Goal: Information Seeking & Learning: Learn about a topic

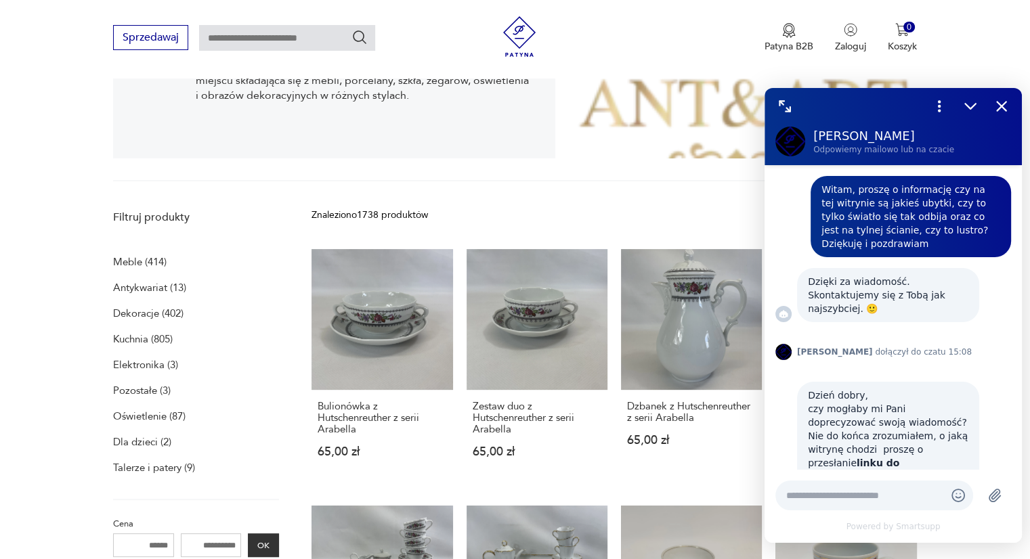
scroll to position [568, 0]
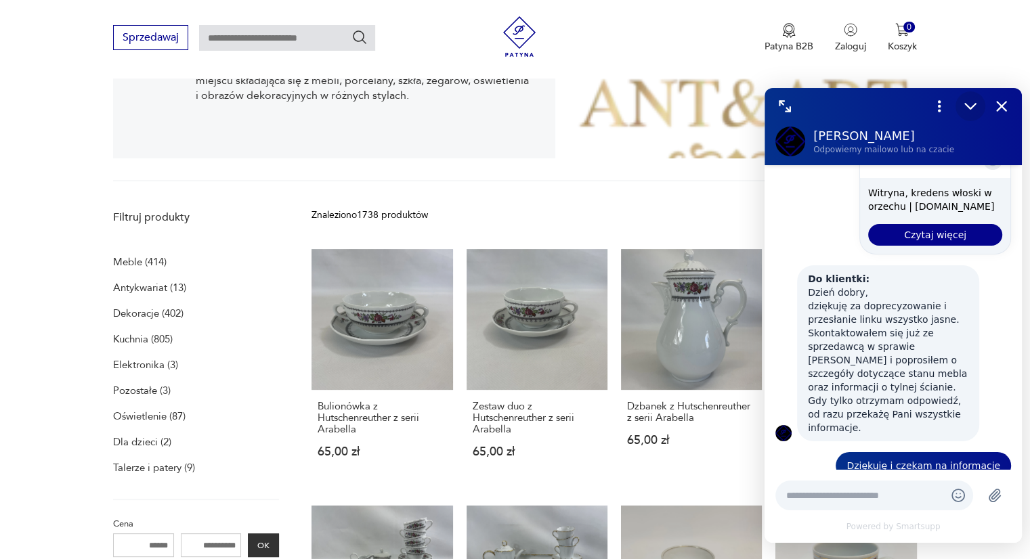
click at [970, 114] on icon "Zmniejsz" at bounding box center [971, 107] width 18 height 18
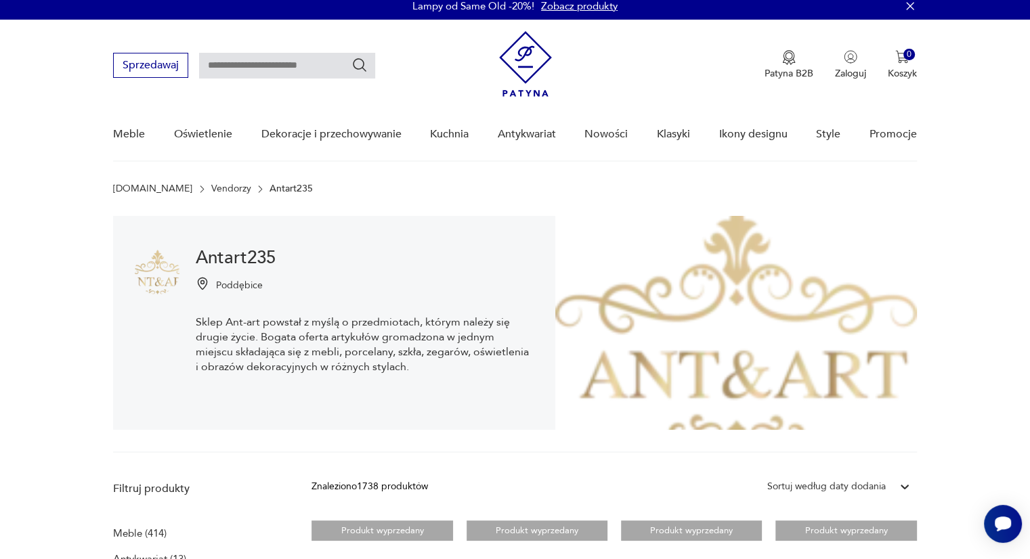
scroll to position [5, 0]
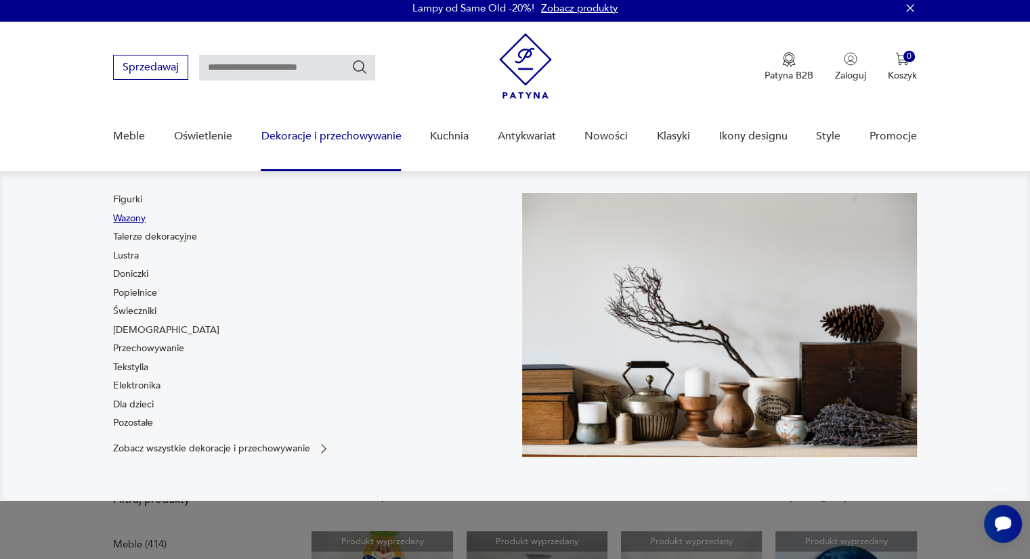
click at [129, 221] on link "Wazony" at bounding box center [129, 219] width 33 height 14
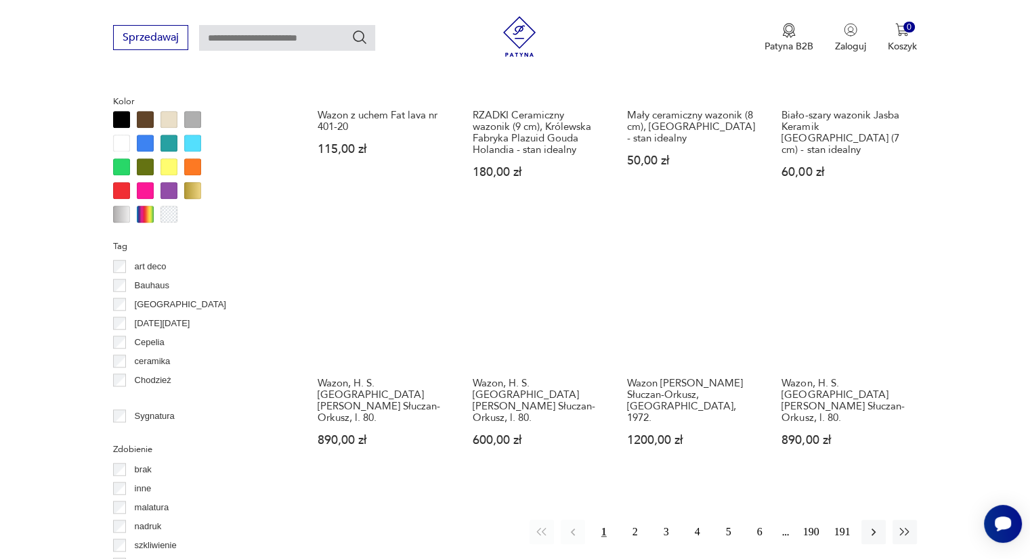
scroll to position [1241, 0]
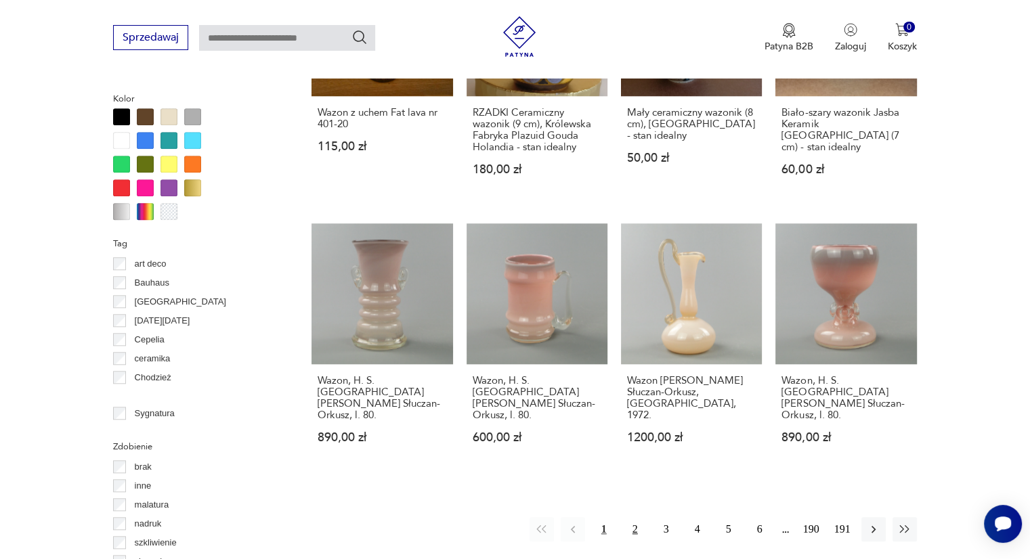
click at [632, 517] on button "2" at bounding box center [635, 529] width 24 height 24
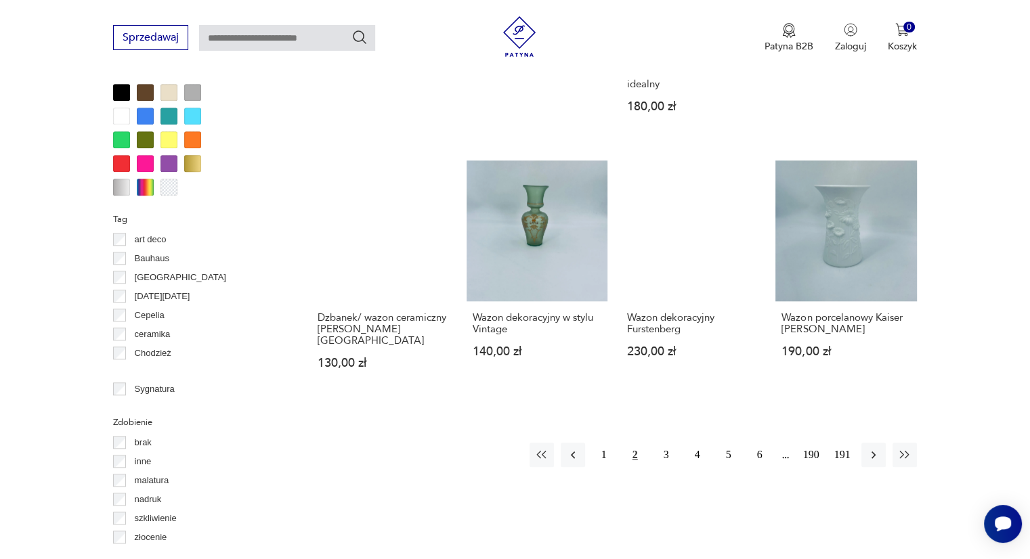
scroll to position [1269, 0]
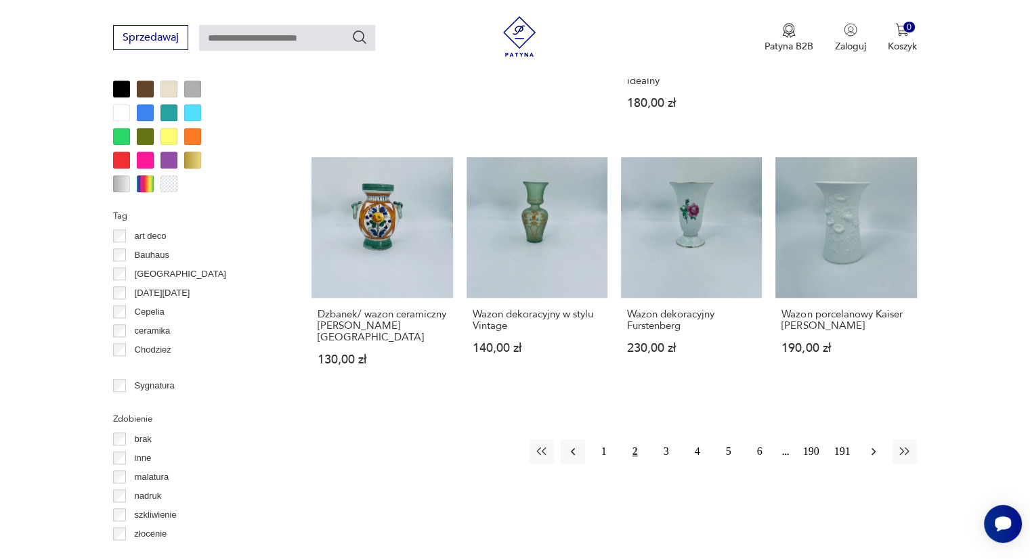
click at [881, 440] on button "button" at bounding box center [873, 452] width 24 height 24
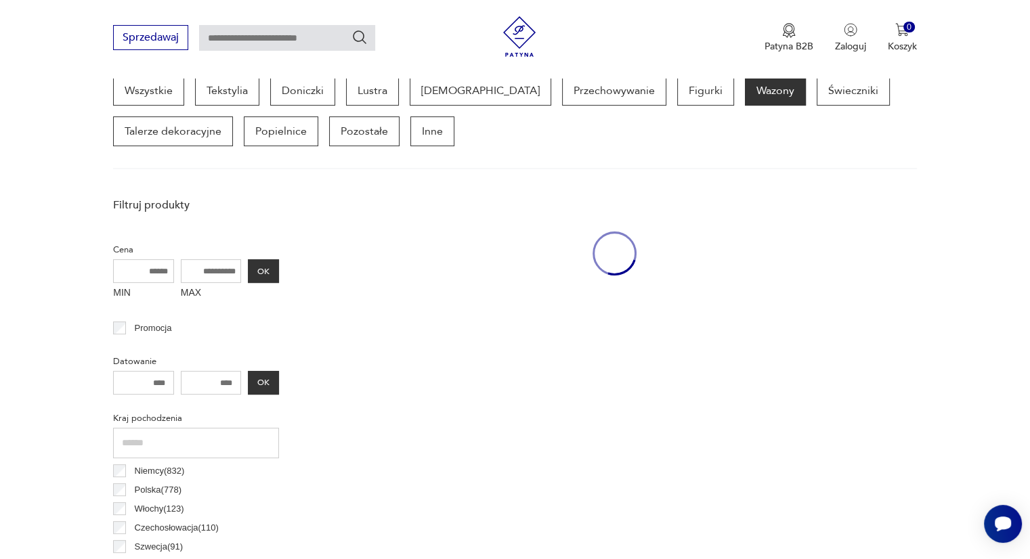
scroll to position [359, 0]
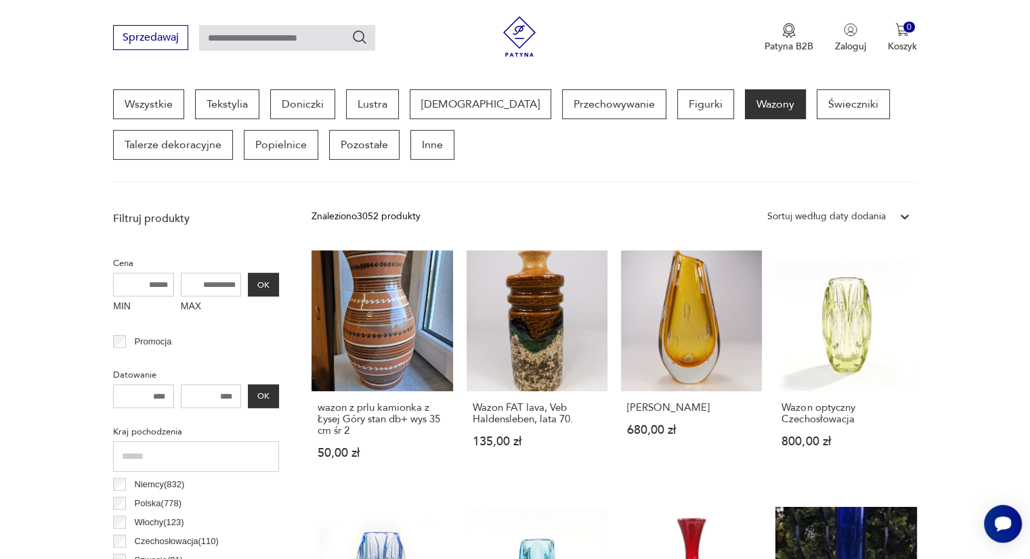
click at [150, 506] on p "Polska ( 778 )" at bounding box center [158, 503] width 47 height 15
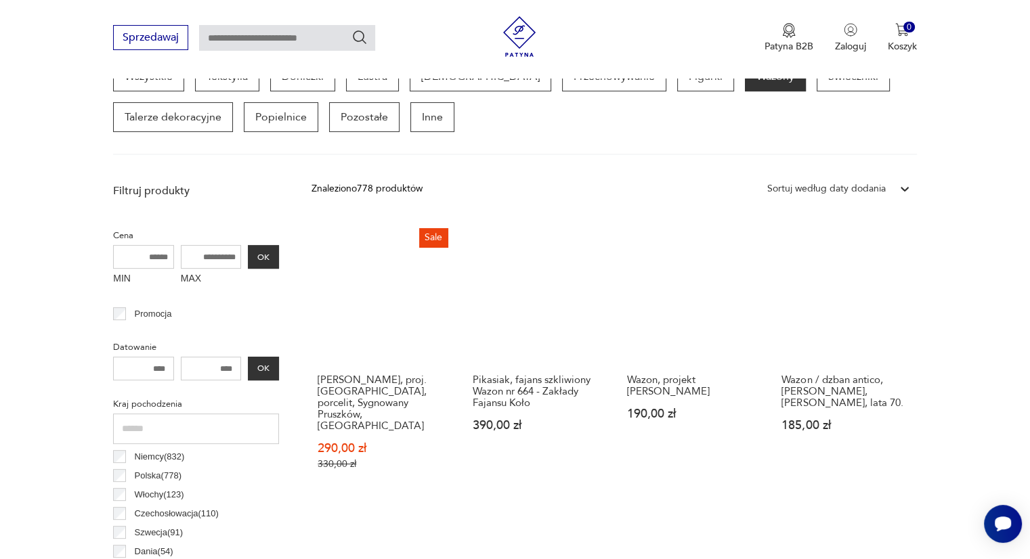
scroll to position [387, 0]
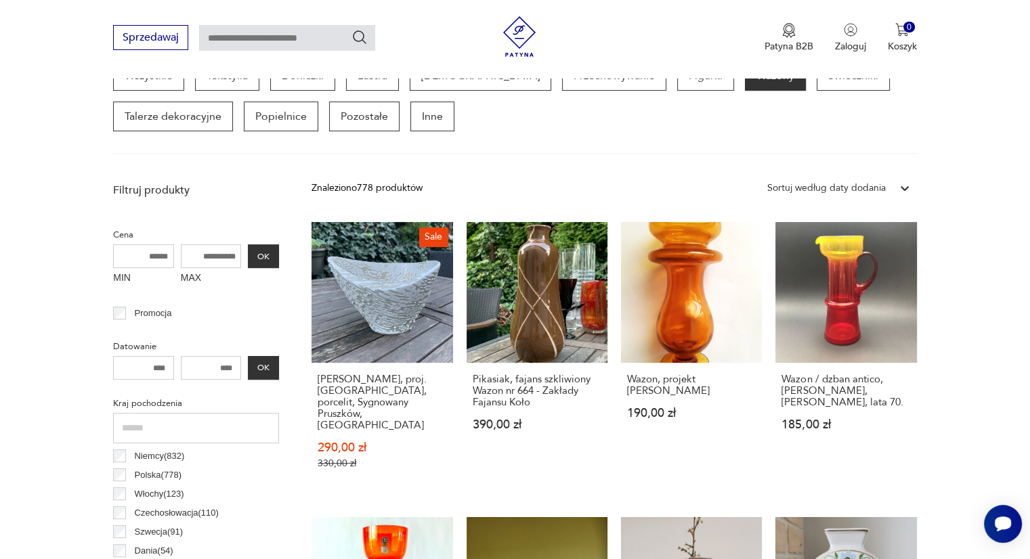
scroll to position [359, 0]
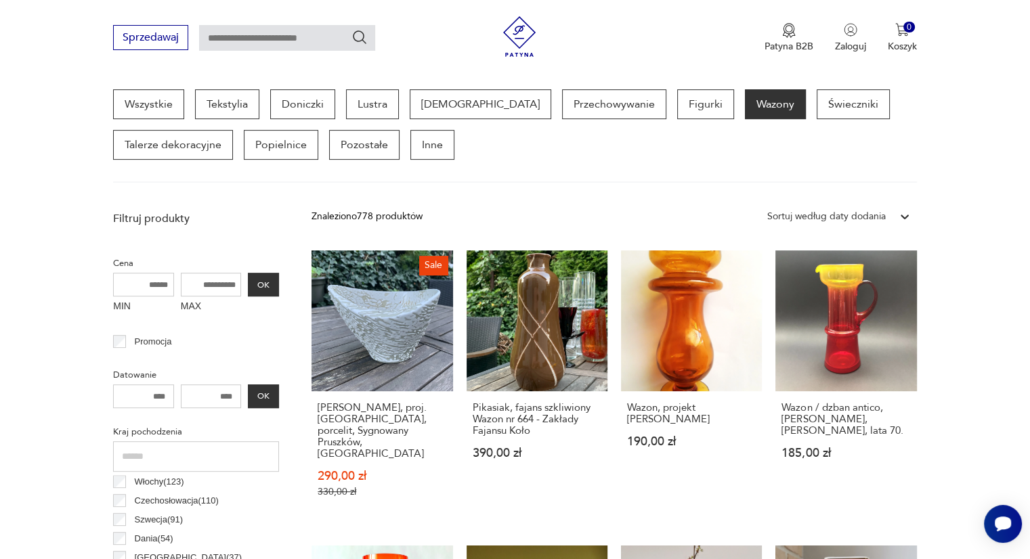
scroll to position [38, 0]
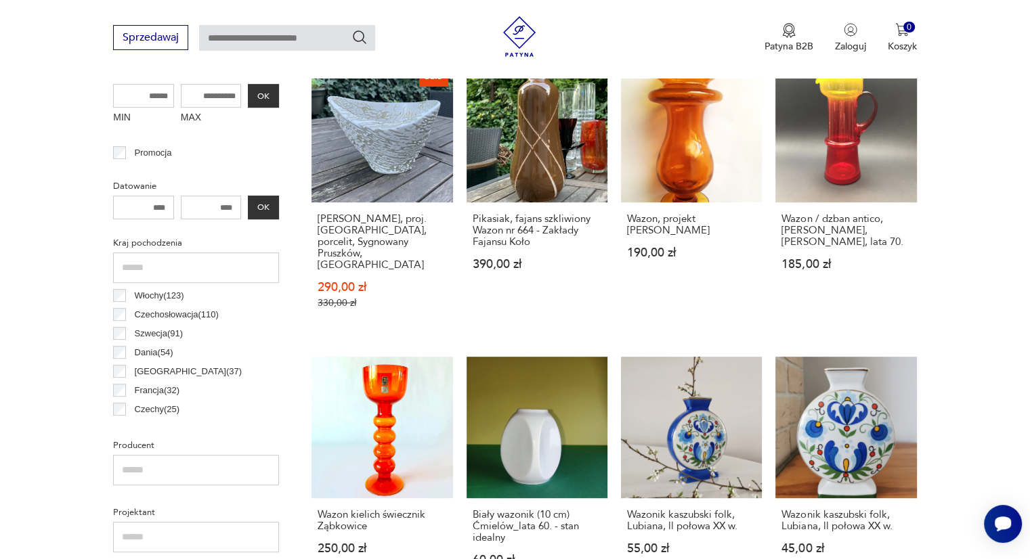
scroll to position [549, 0]
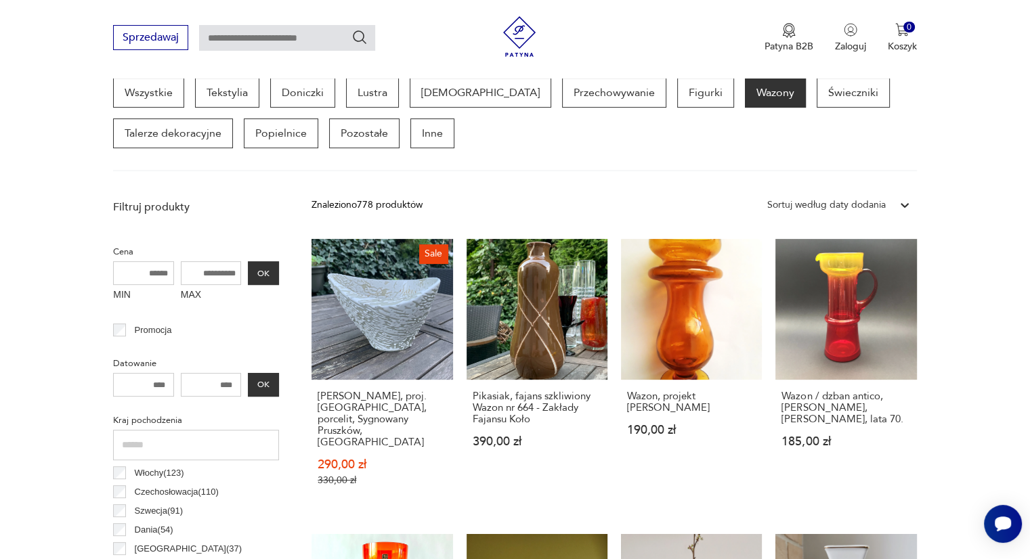
scroll to position [359, 0]
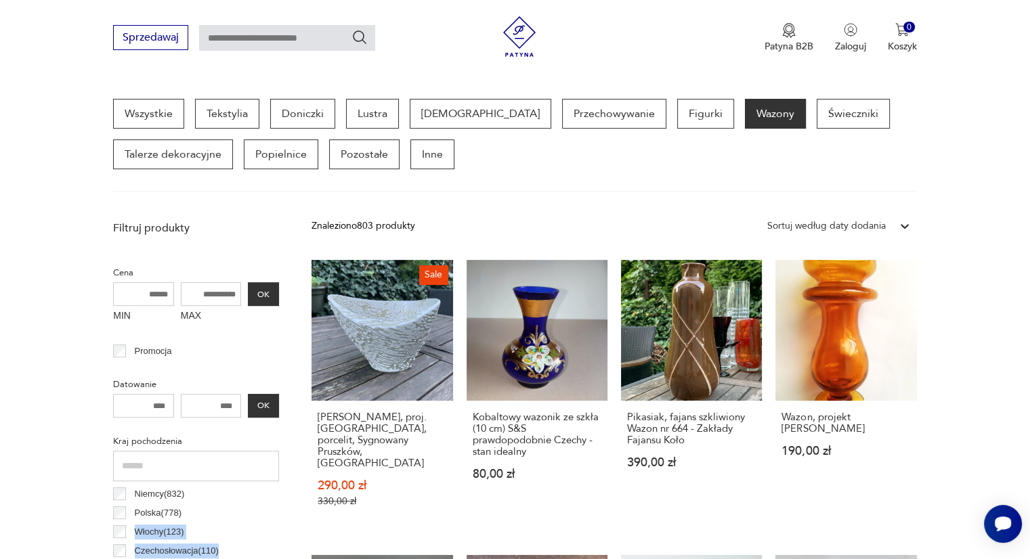
drag, startPoint x: 268, startPoint y: 517, endPoint x: 272, endPoint y: 486, distance: 31.4
click at [272, 486] on div "Niemcy ( 832 ) Polska ( 778 ) Włochy ( 123 ) Czechosłowacja ( 110 ) Szwecja ( 9…" at bounding box center [196, 552] width 166 height 135
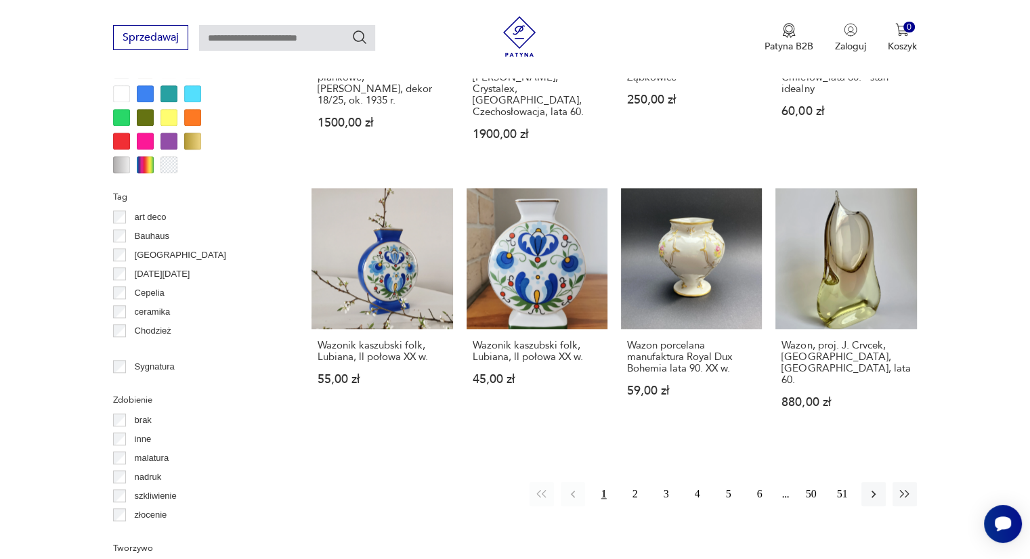
scroll to position [1289, 0]
click at [637, 482] on button "2" at bounding box center [635, 494] width 24 height 24
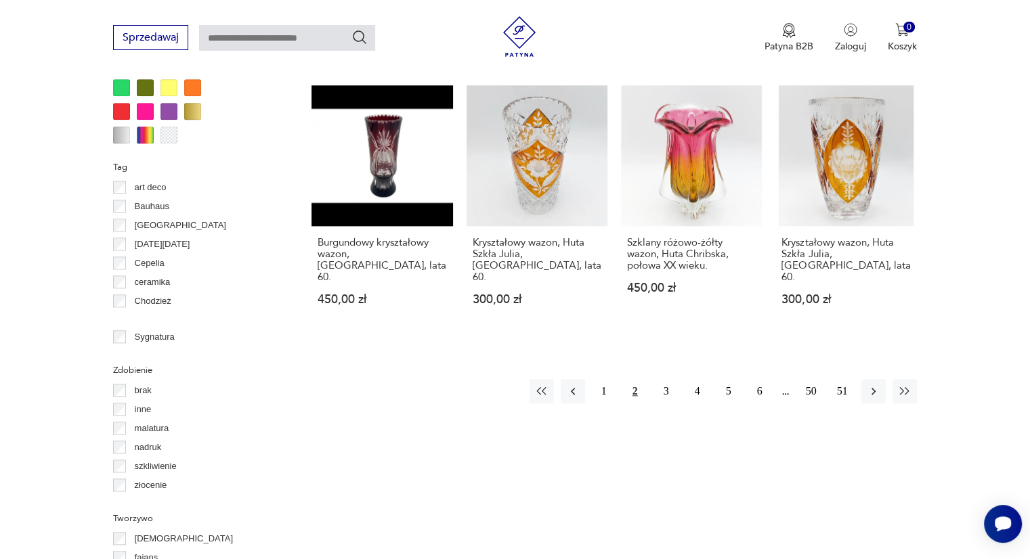
scroll to position [1319, 0]
click at [865, 379] on button "button" at bounding box center [873, 391] width 24 height 24
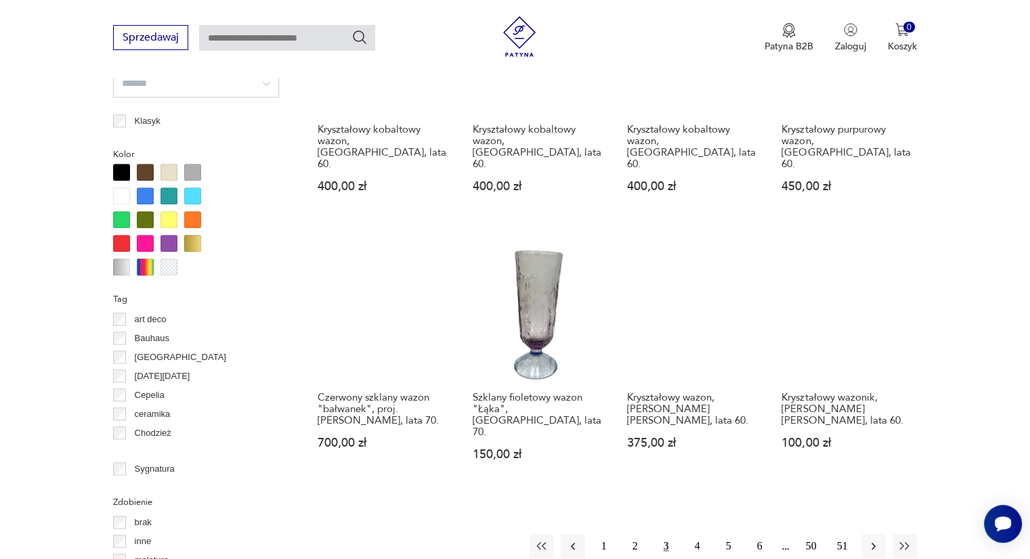
scroll to position [1218, 0]
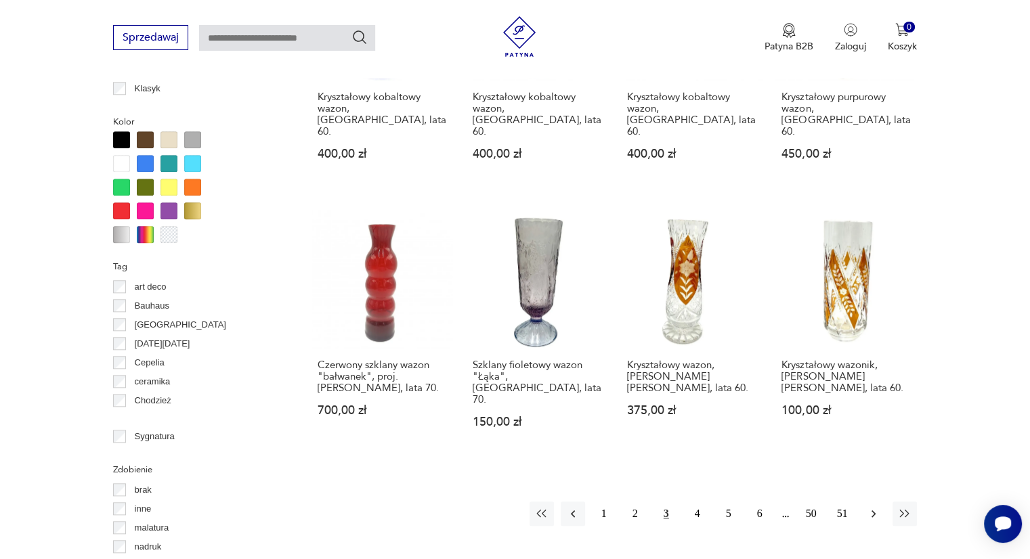
click at [869, 507] on icon "button" at bounding box center [874, 514] width 14 height 14
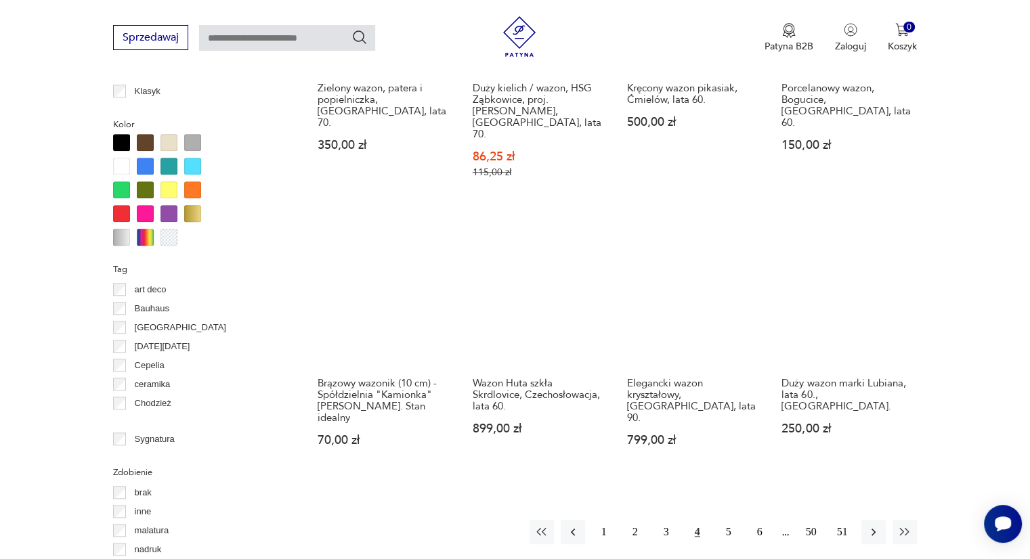
scroll to position [1216, 0]
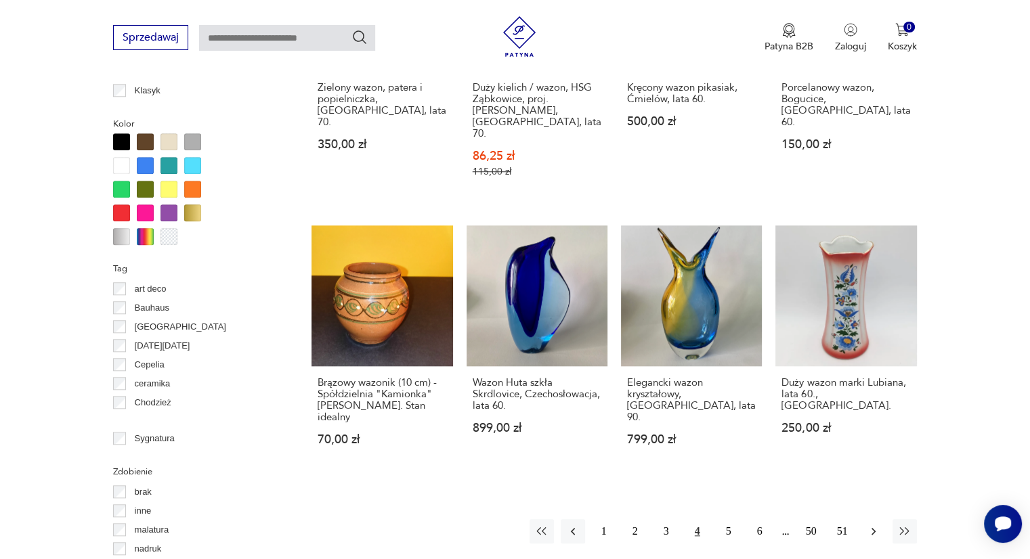
click at [873, 519] on button "button" at bounding box center [873, 531] width 24 height 24
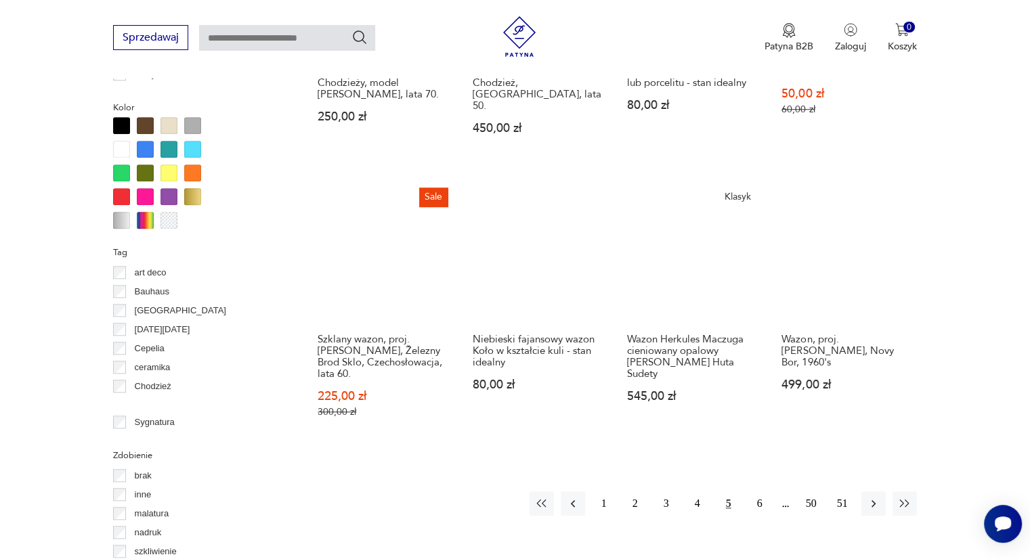
scroll to position [1239, 0]
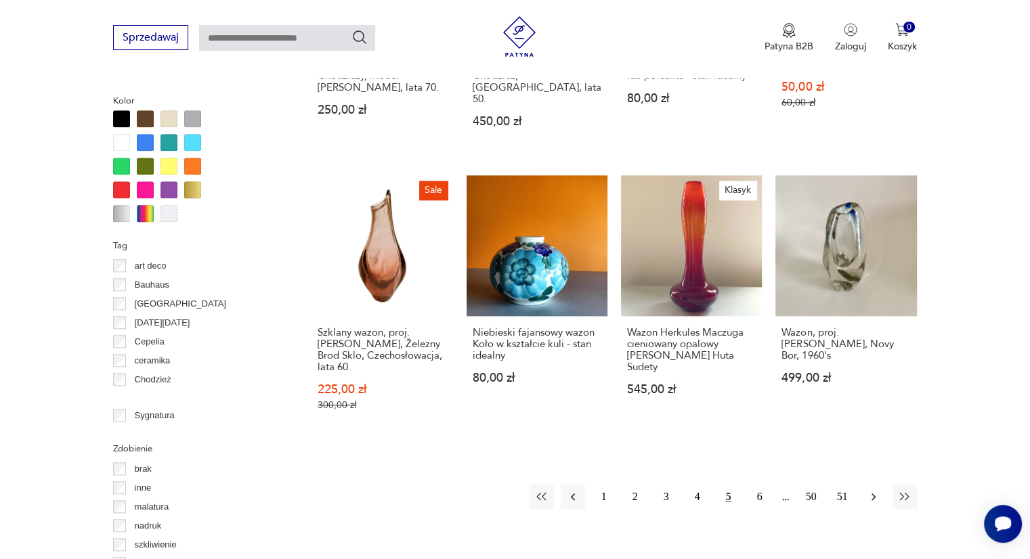
click at [874, 490] on icon "button" at bounding box center [874, 497] width 14 height 14
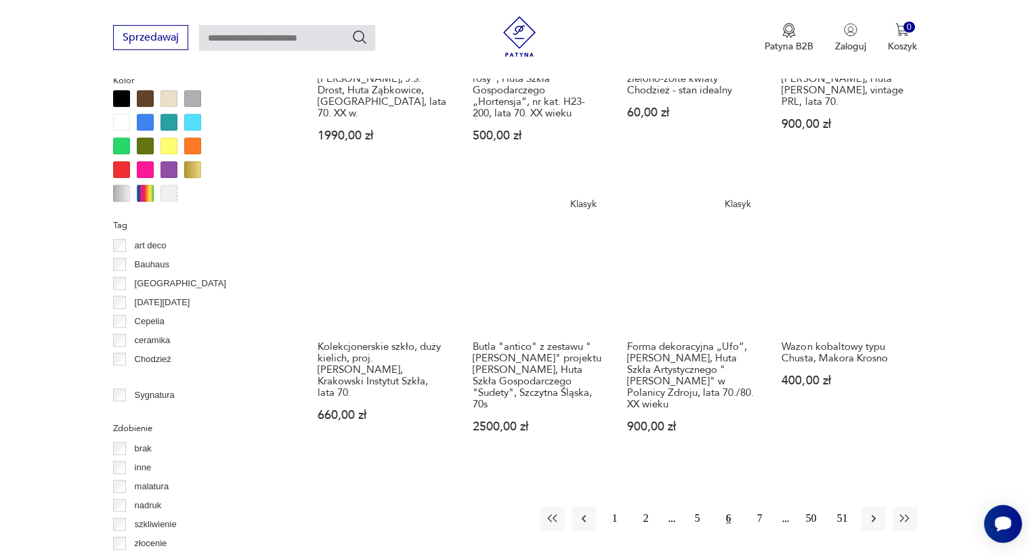
scroll to position [1261, 0]
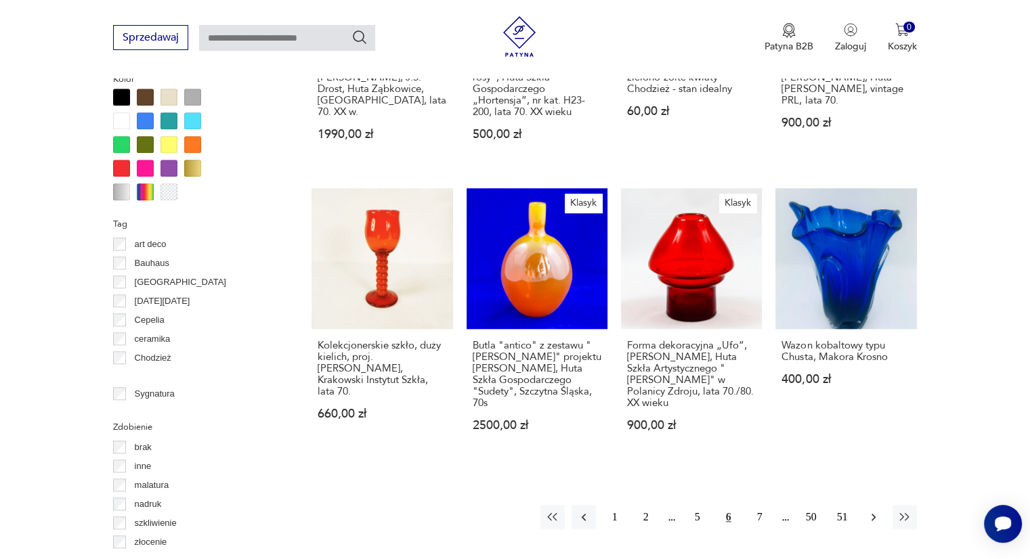
click at [872, 511] on icon "button" at bounding box center [874, 518] width 14 height 14
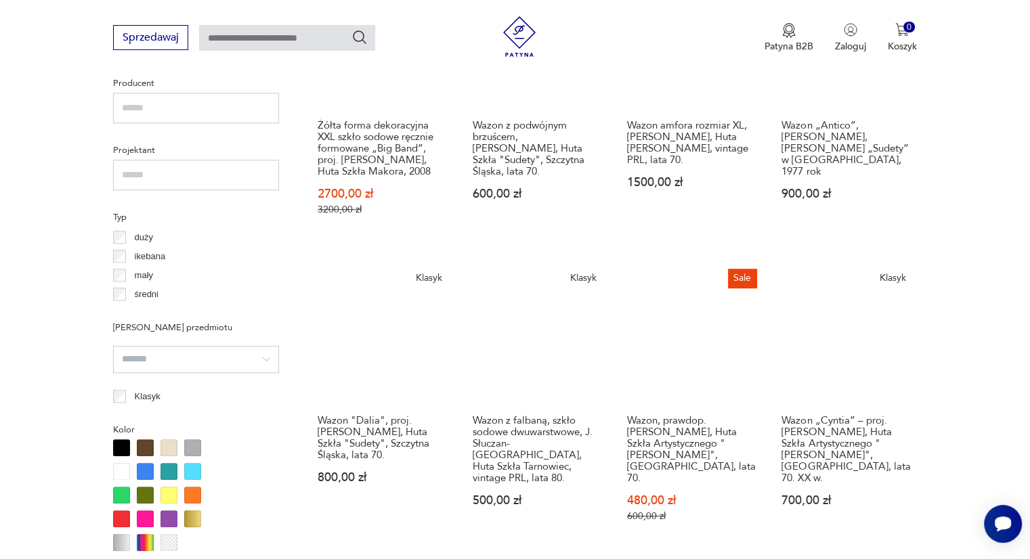
scroll to position [911, 0]
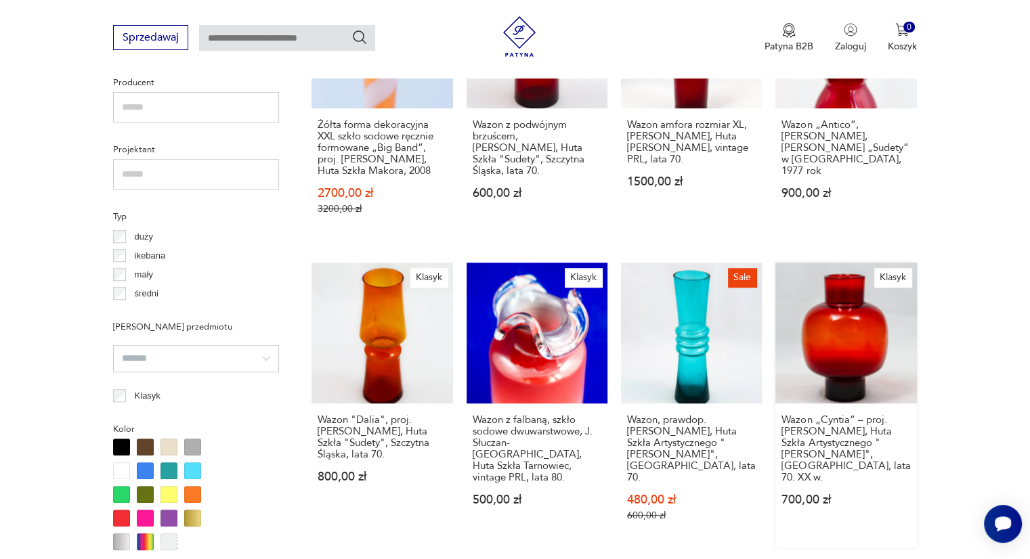
click at [872, 507] on div "Wazon „Cyntia” – proj. Zbigniew Horbowy, Huta Szkła Artystycznego "Barbara", Po…" at bounding box center [845, 468] width 141 height 129
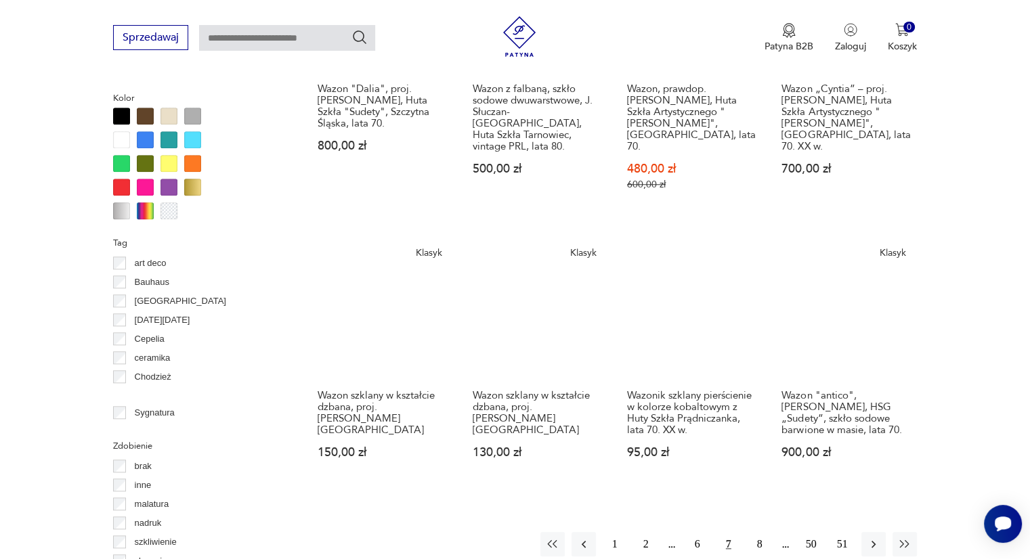
scroll to position [1243, 0]
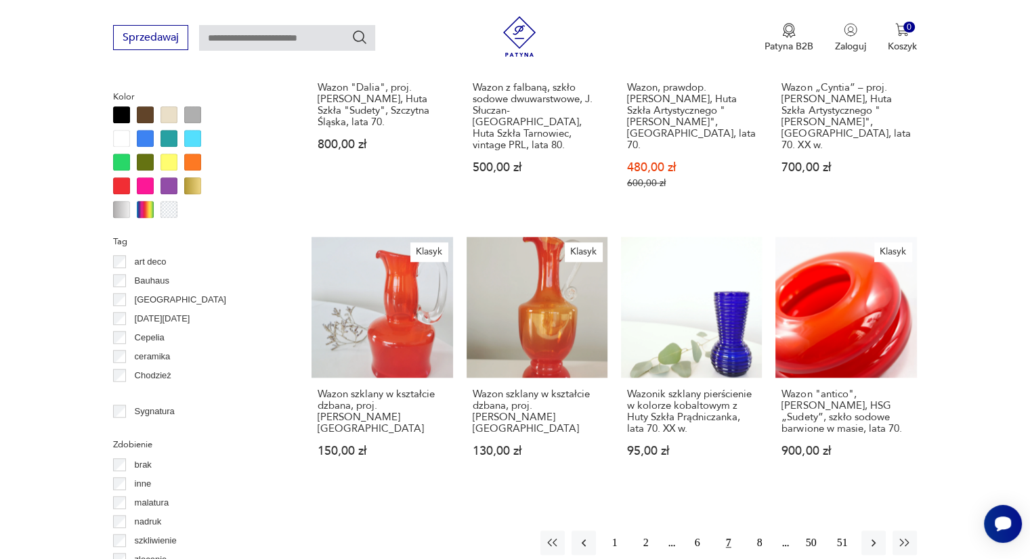
click at [858, 531] on div "1 2 6 7 8 50 51" at bounding box center [728, 543] width 377 height 24
click at [873, 540] on icon "button" at bounding box center [874, 543] width 4 height 7
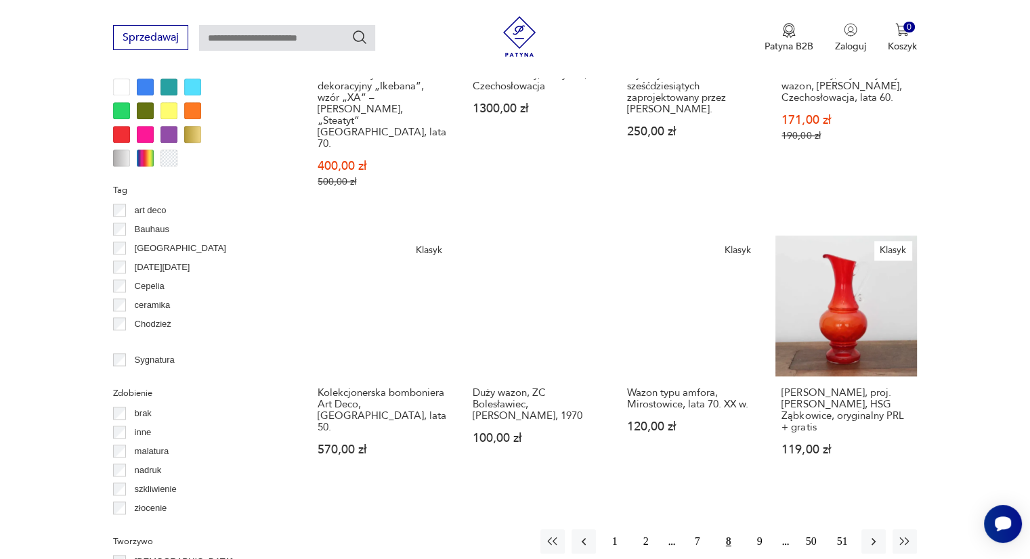
scroll to position [1294, 0]
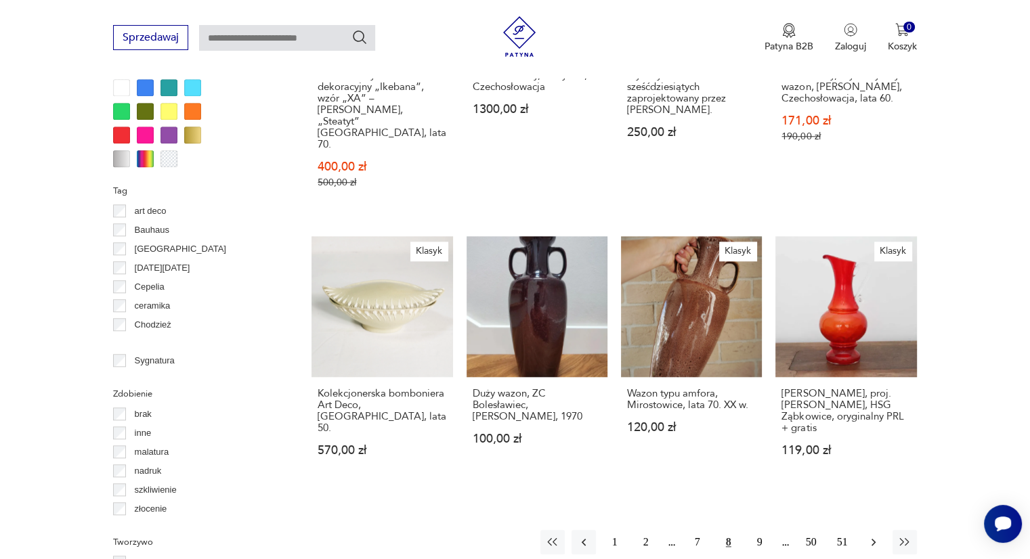
click at [869, 536] on icon "button" at bounding box center [874, 543] width 14 height 14
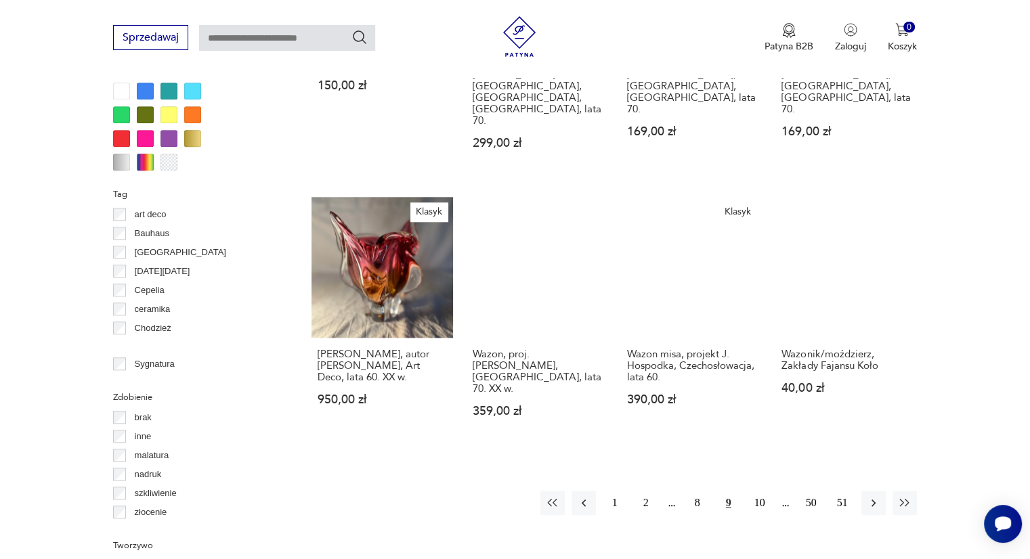
scroll to position [1293, 0]
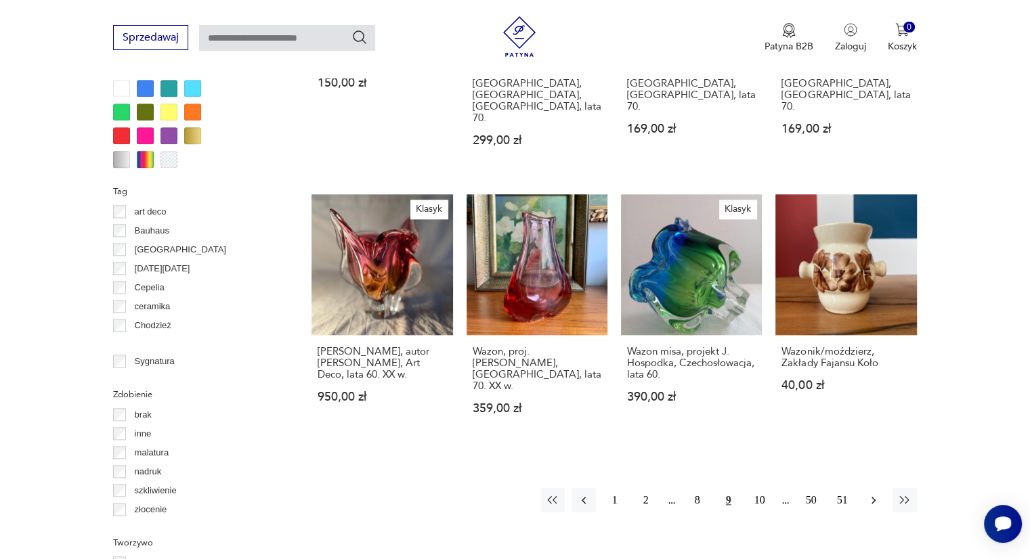
click at [878, 494] on icon "button" at bounding box center [874, 501] width 14 height 14
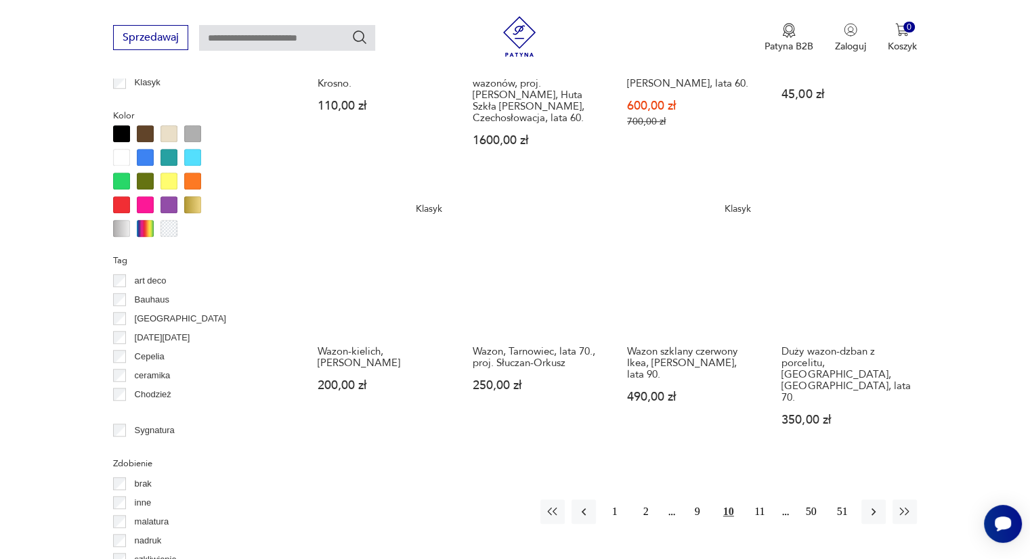
scroll to position [1225, 0]
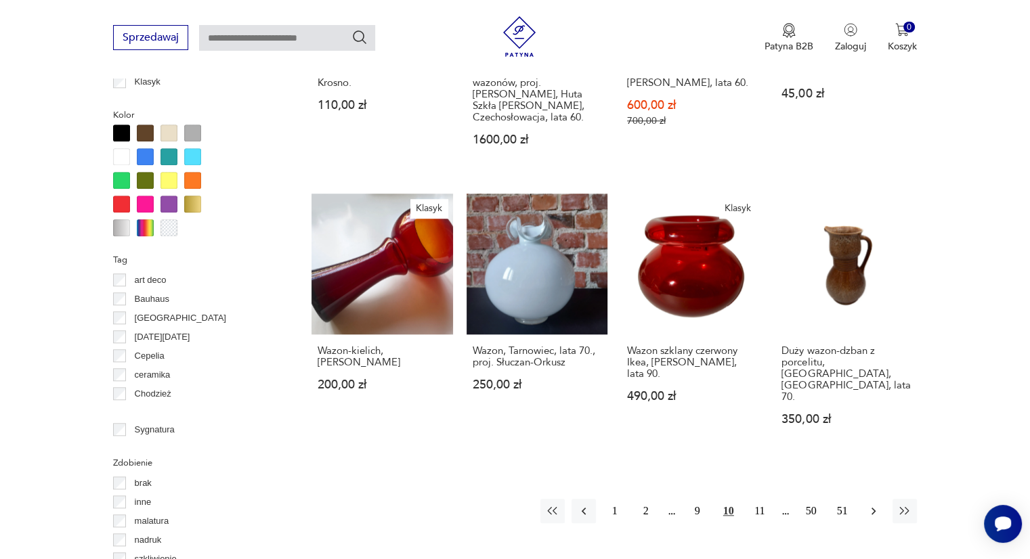
click at [872, 505] on icon "button" at bounding box center [874, 512] width 14 height 14
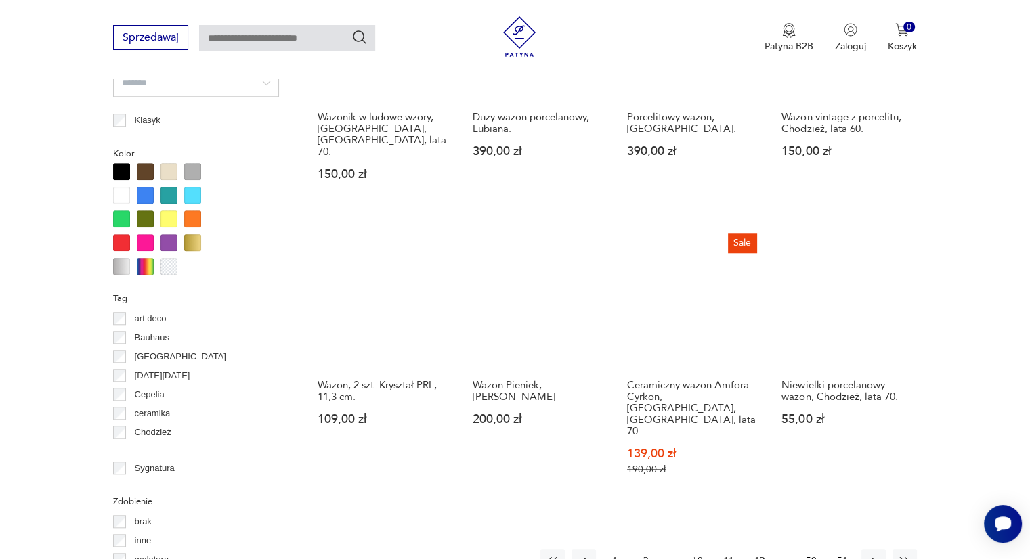
scroll to position [1197, 0]
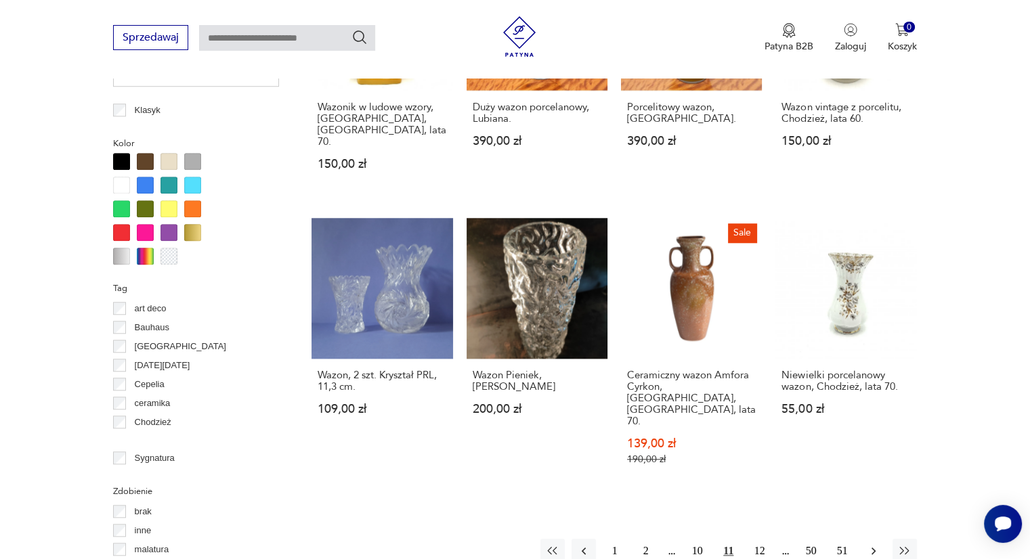
click at [870, 544] on icon "button" at bounding box center [874, 551] width 14 height 14
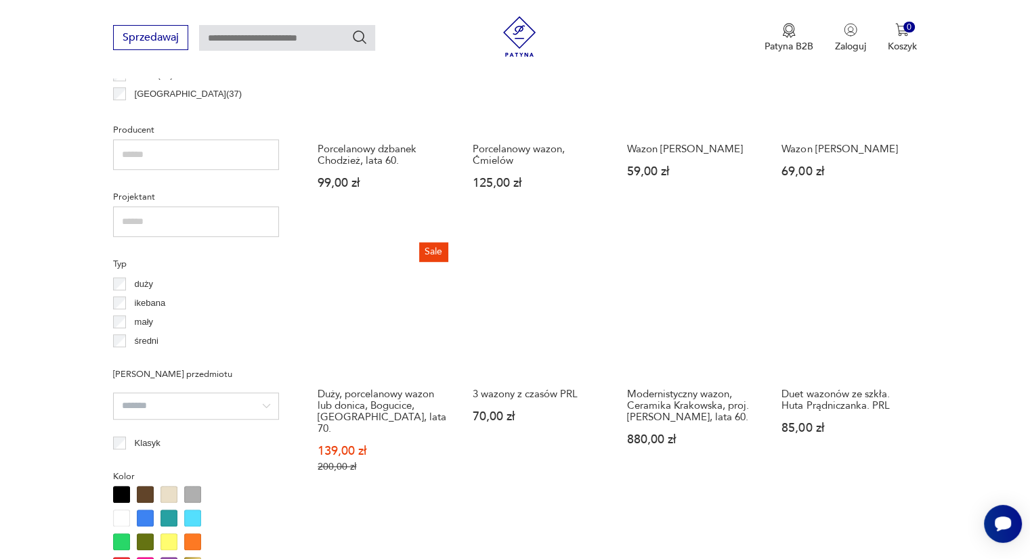
scroll to position [864, 0]
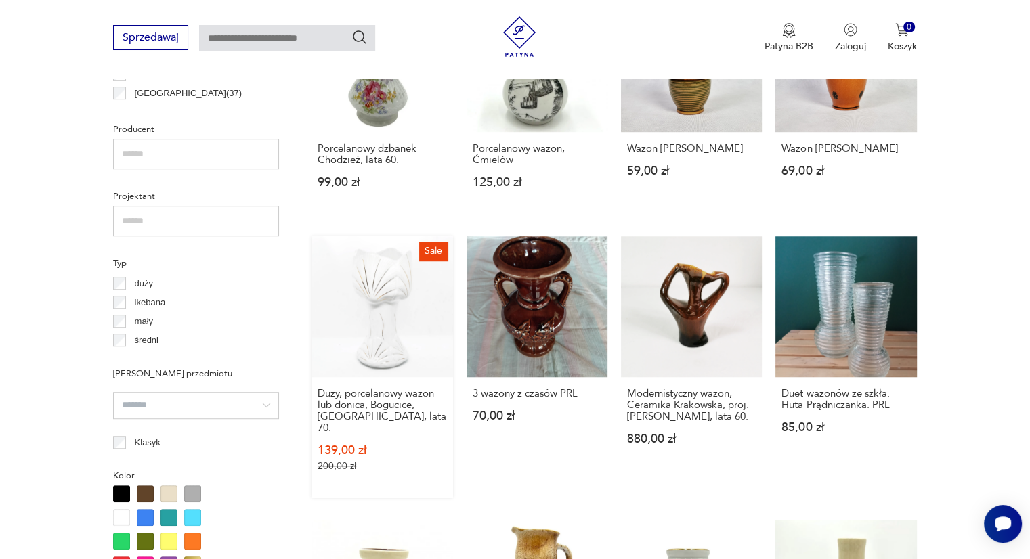
click at [380, 314] on link "Sale Duży, porcelanowy wazon lub donica, Bogucice, Polska, lata 70. 139,00 zł 2…" at bounding box center [382, 367] width 141 height 262
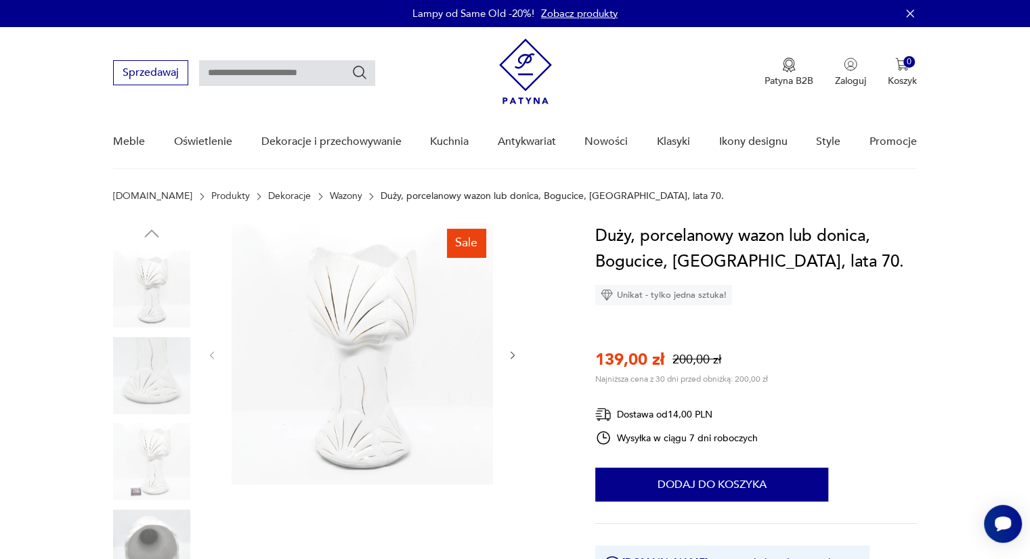
click at [162, 448] on img at bounding box center [151, 461] width 77 height 77
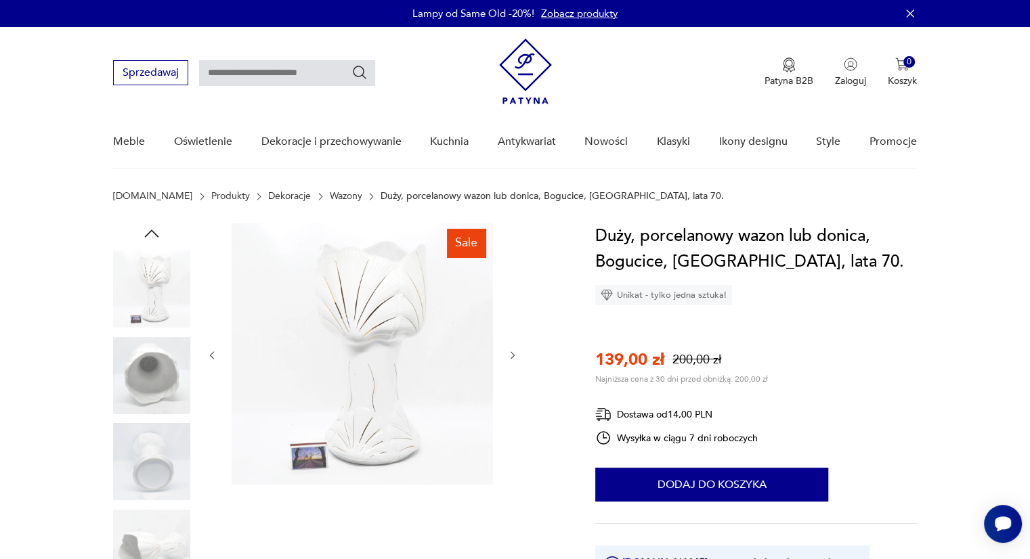
click at [158, 377] on img at bounding box center [151, 375] width 77 height 77
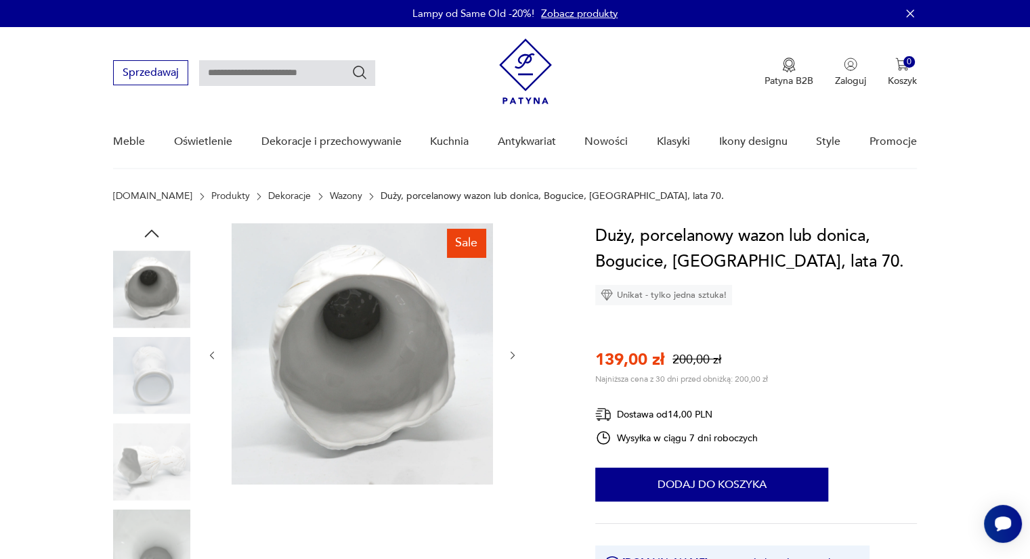
click at [167, 265] on img at bounding box center [151, 289] width 77 height 77
click at [164, 535] on img at bounding box center [151, 548] width 77 height 77
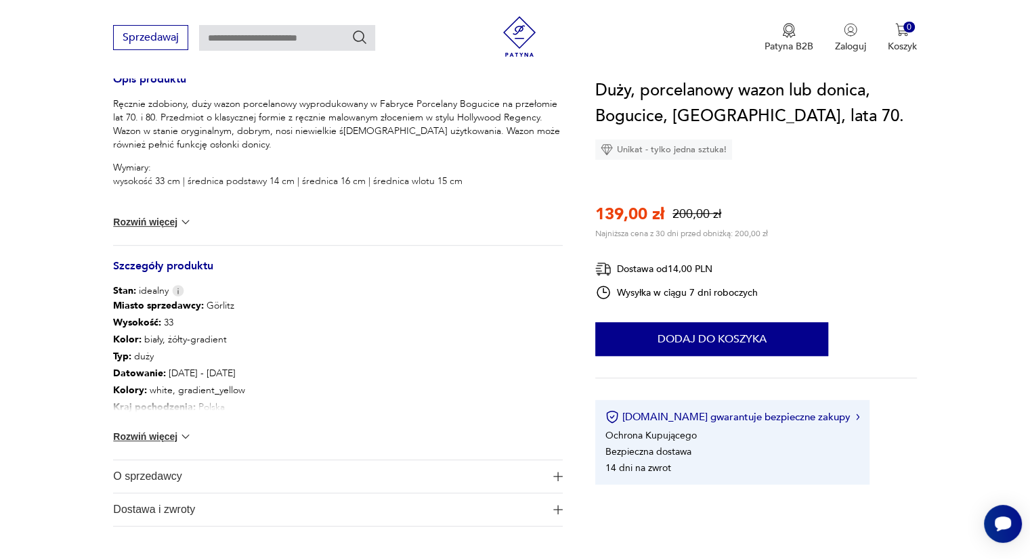
scroll to position [569, 0]
click at [342, 469] on span "O sprzedawcy" at bounding box center [328, 476] width 431 height 33
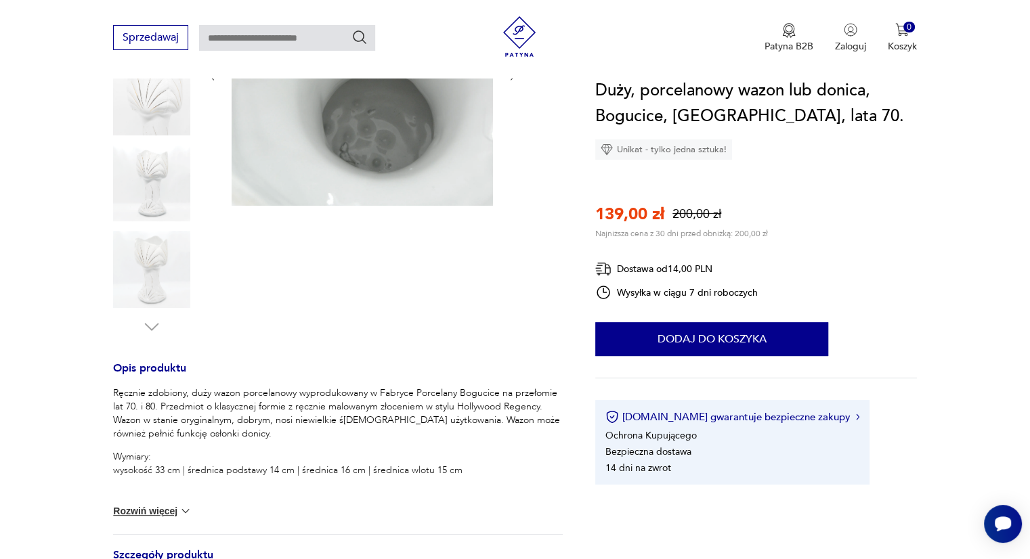
scroll to position [0, 0]
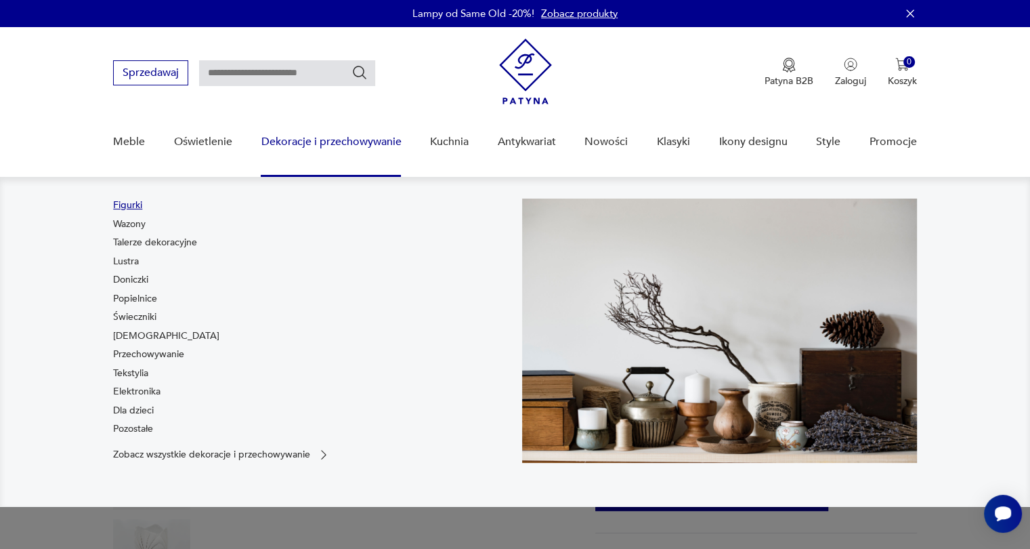
click at [131, 206] on link "Figurki" at bounding box center [127, 205] width 29 height 14
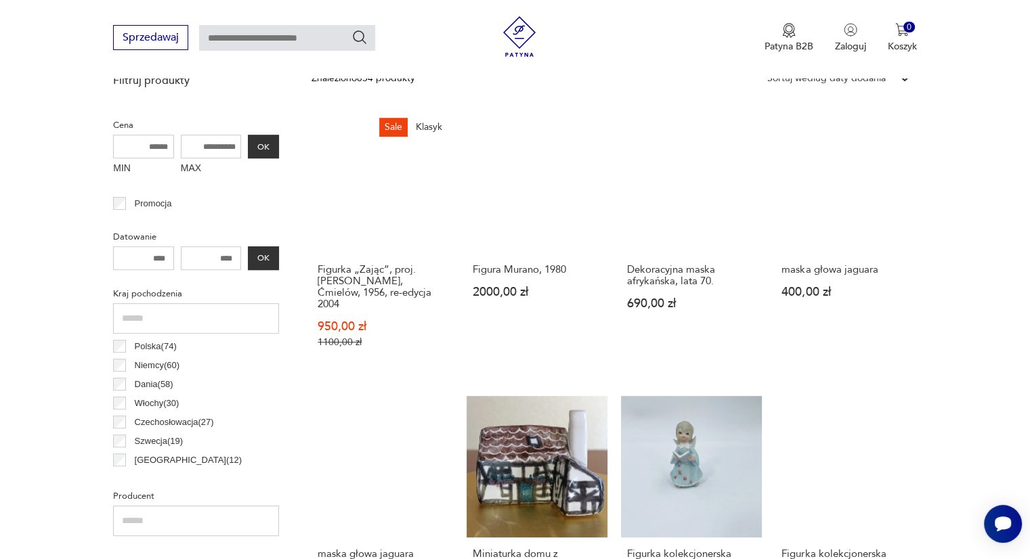
scroll to position [498, 0]
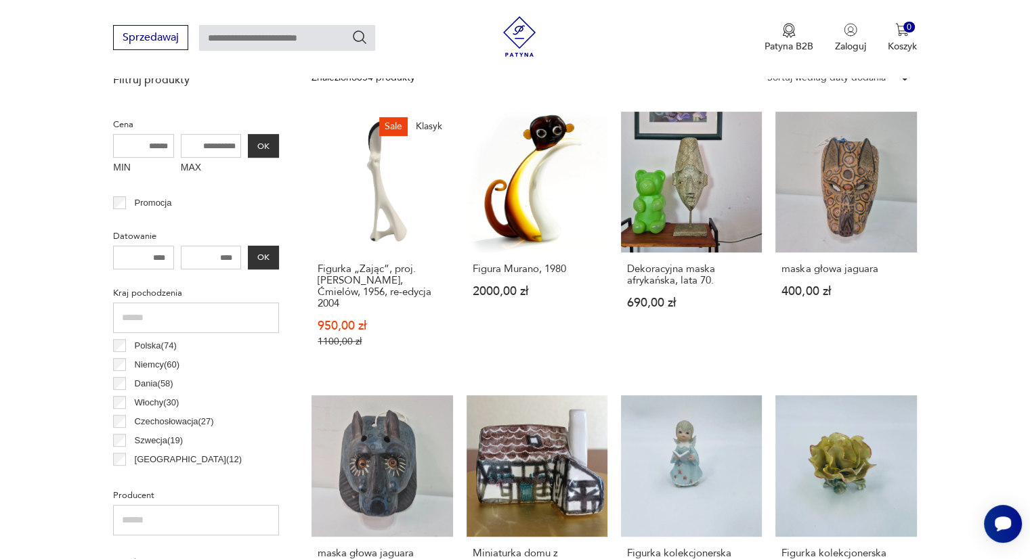
click at [119, 351] on div "Polska ( 74 )" at bounding box center [196, 346] width 166 height 19
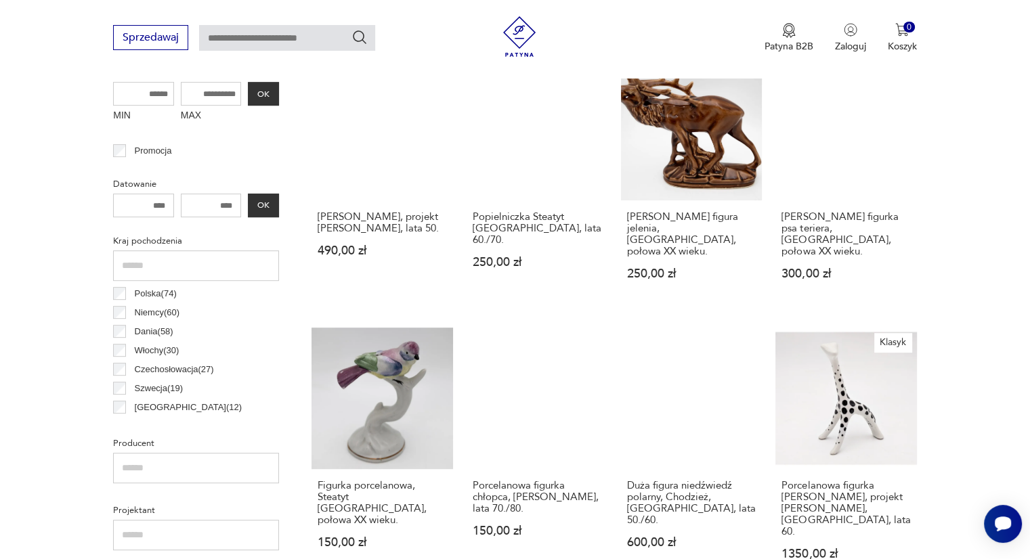
scroll to position [552, 0]
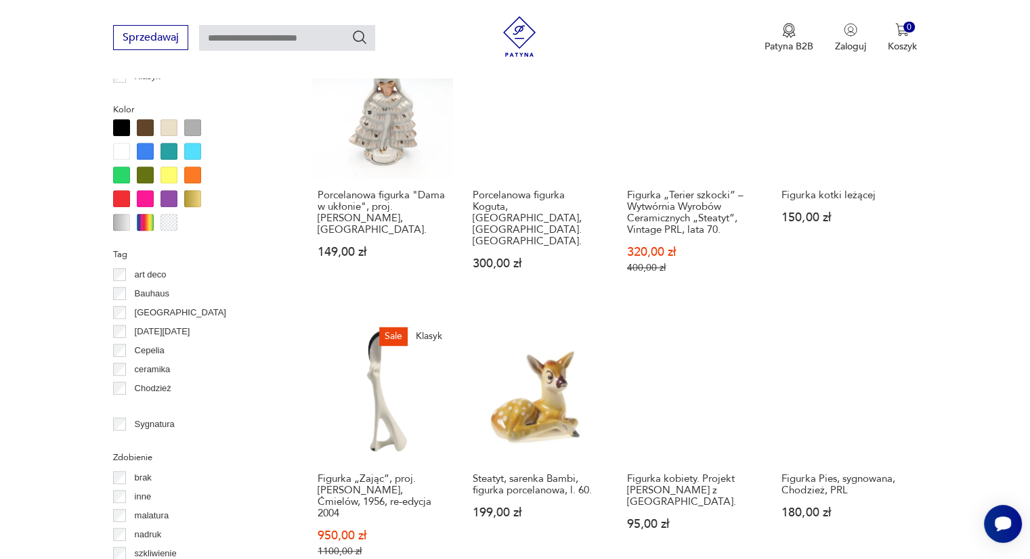
scroll to position [1121, 0]
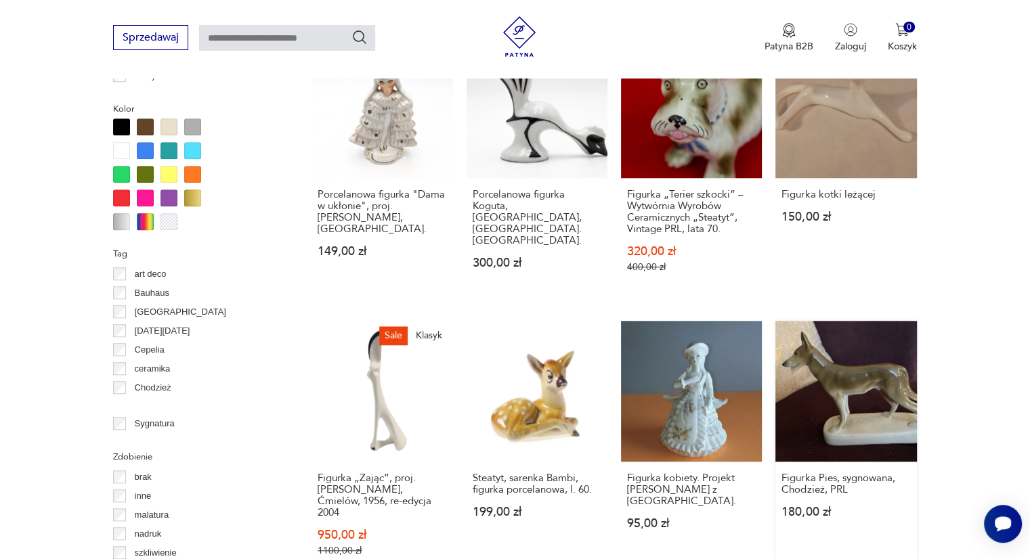
click at [840, 374] on link "Figurka Pies, sygnowana, Chodzież, PRL 180,00 zł" at bounding box center [845, 452] width 141 height 262
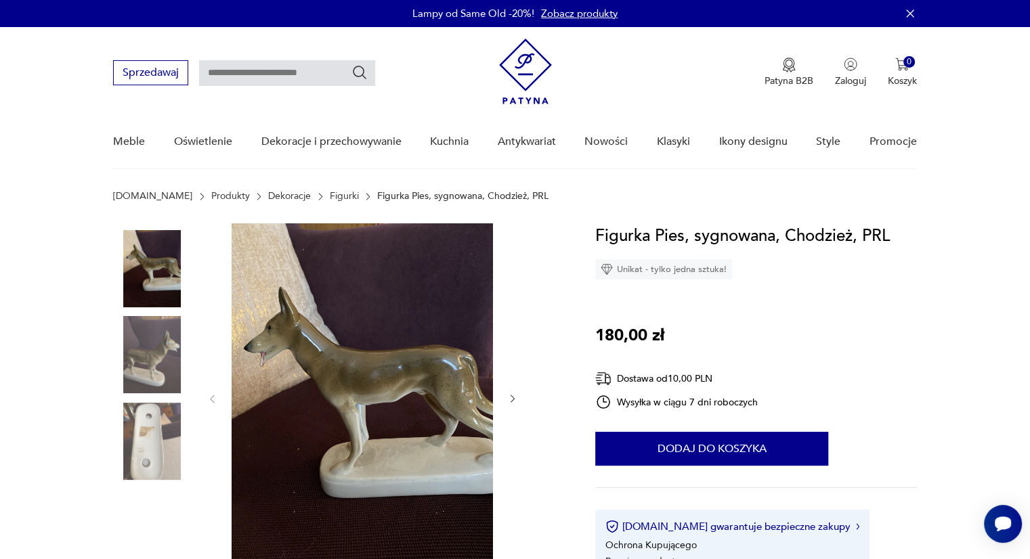
click at [143, 366] on img at bounding box center [151, 354] width 77 height 77
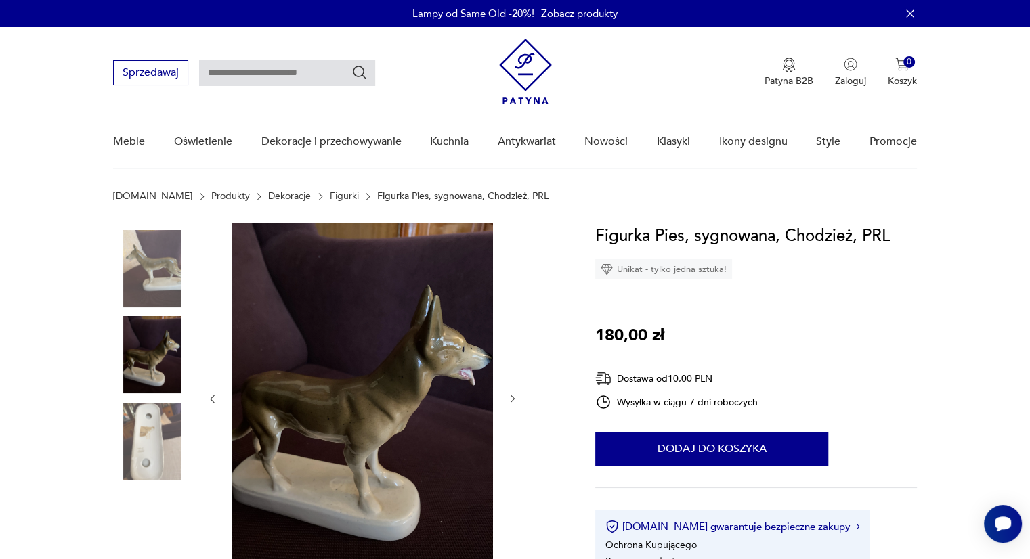
click at [269, 368] on img at bounding box center [362, 397] width 261 height 349
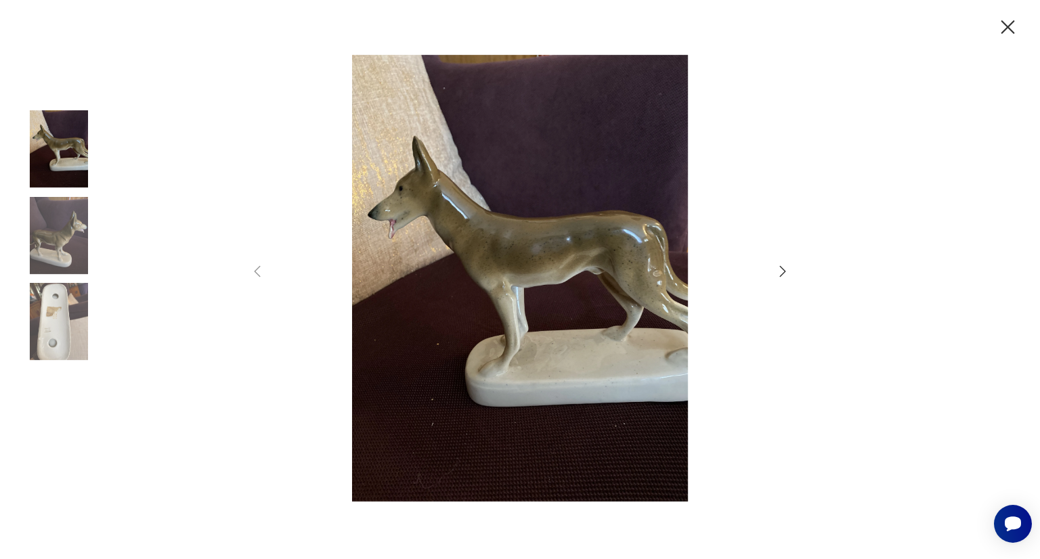
click at [1006, 26] on icon "button" at bounding box center [1009, 27] width 14 height 14
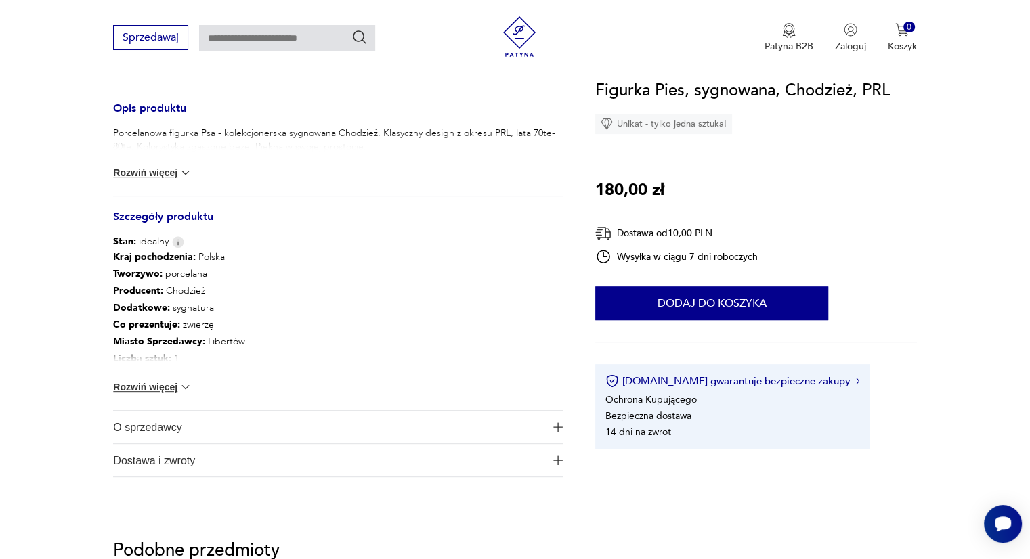
scroll to position [498, 0]
click at [464, 428] on span "O sprzedawcy" at bounding box center [328, 426] width 431 height 33
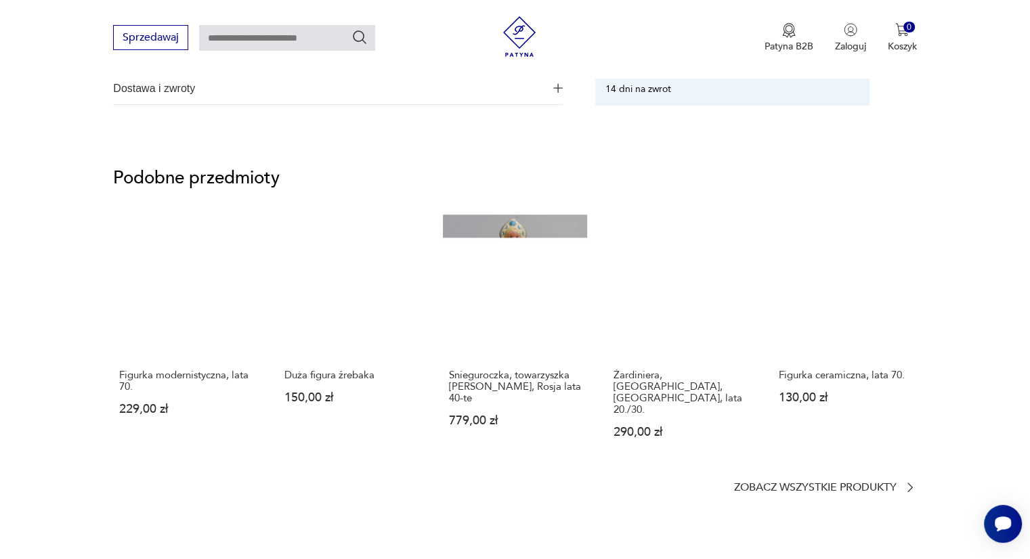
scroll to position [951, 0]
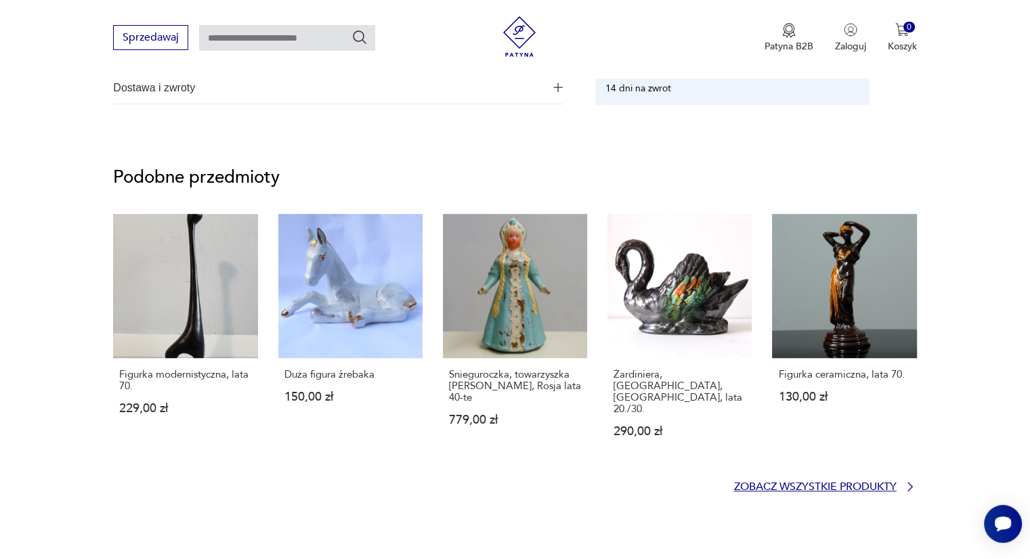
click at [872, 483] on p "Zobacz wszystkie produkty" at bounding box center [815, 487] width 163 height 9
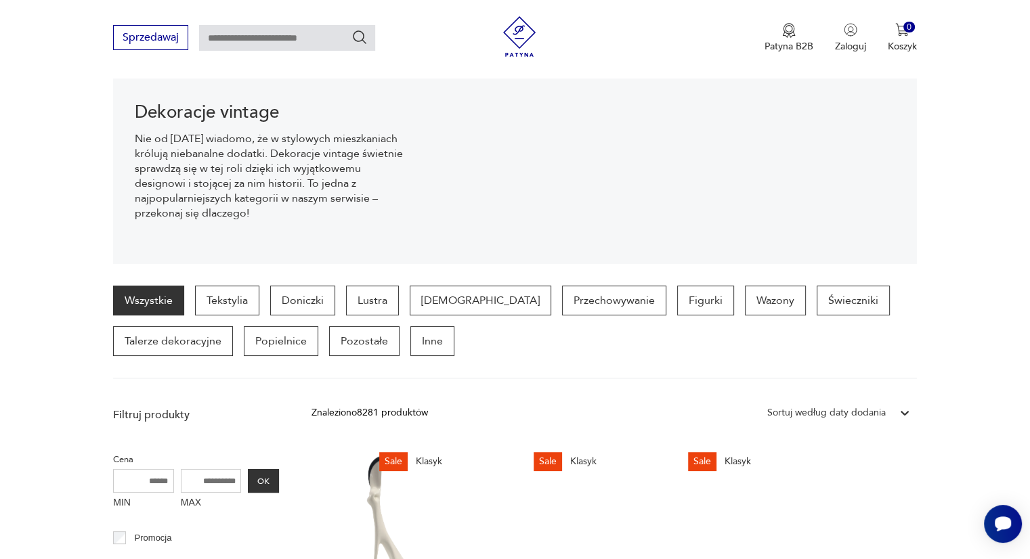
scroll to position [156, 0]
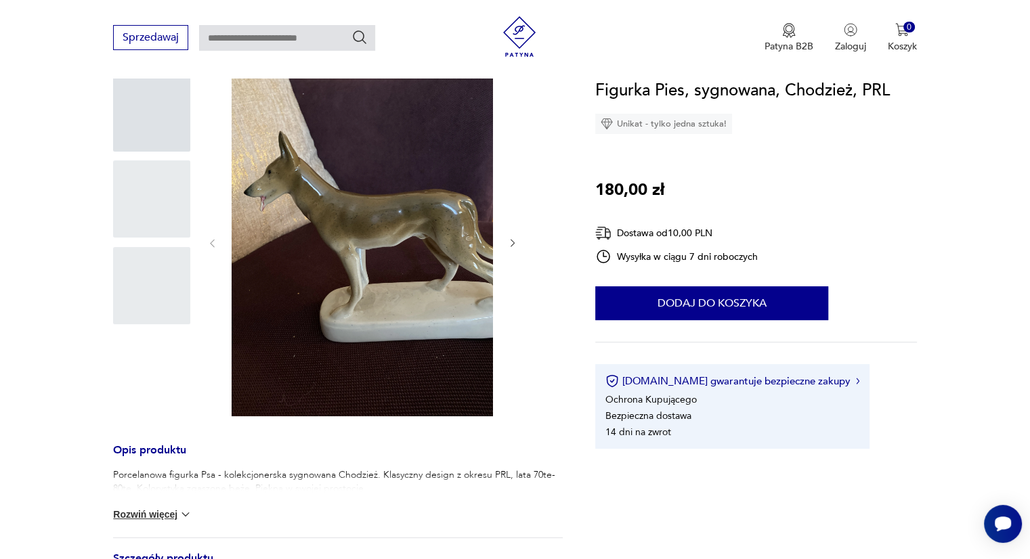
scroll to position [951, 0]
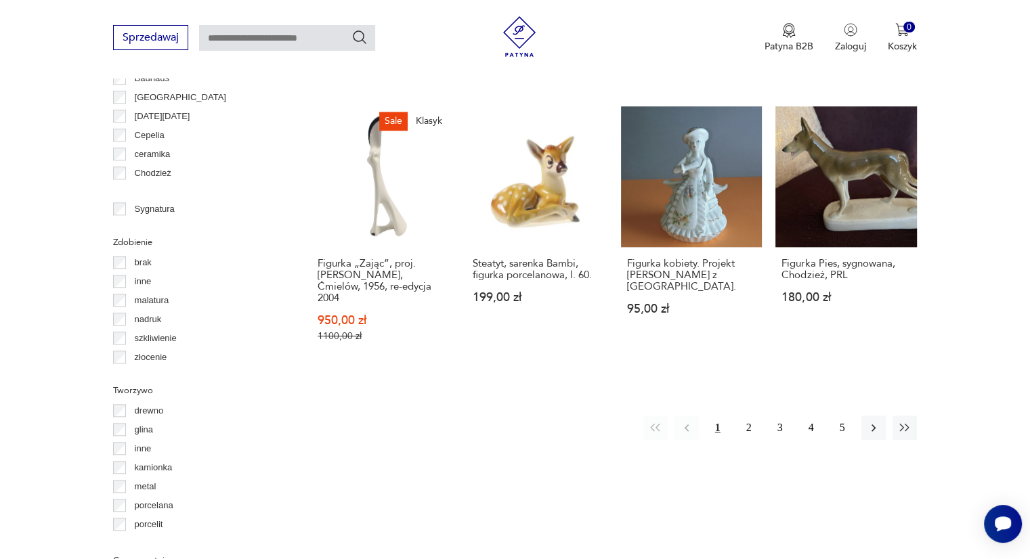
scroll to position [1341, 0]
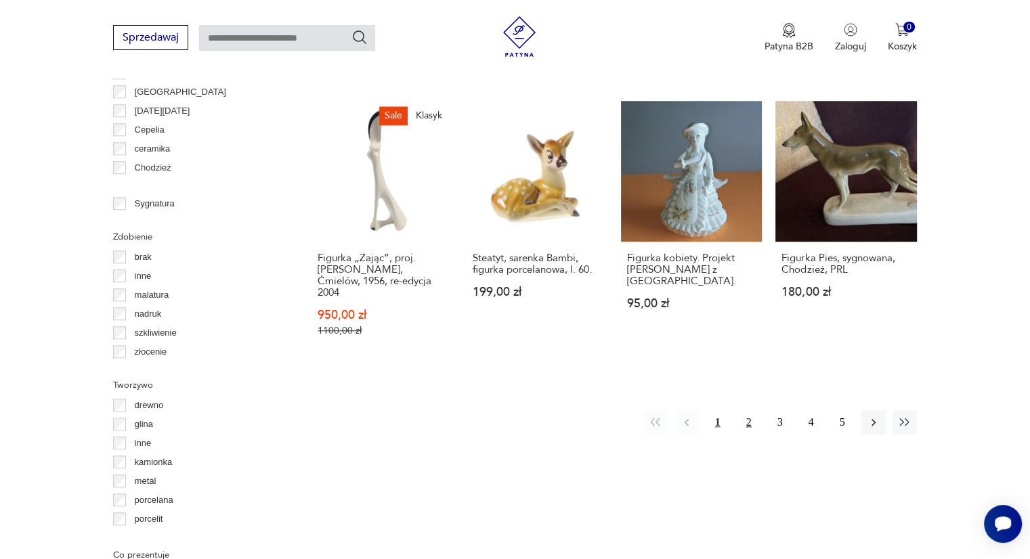
click at [743, 410] on button "2" at bounding box center [749, 422] width 24 height 24
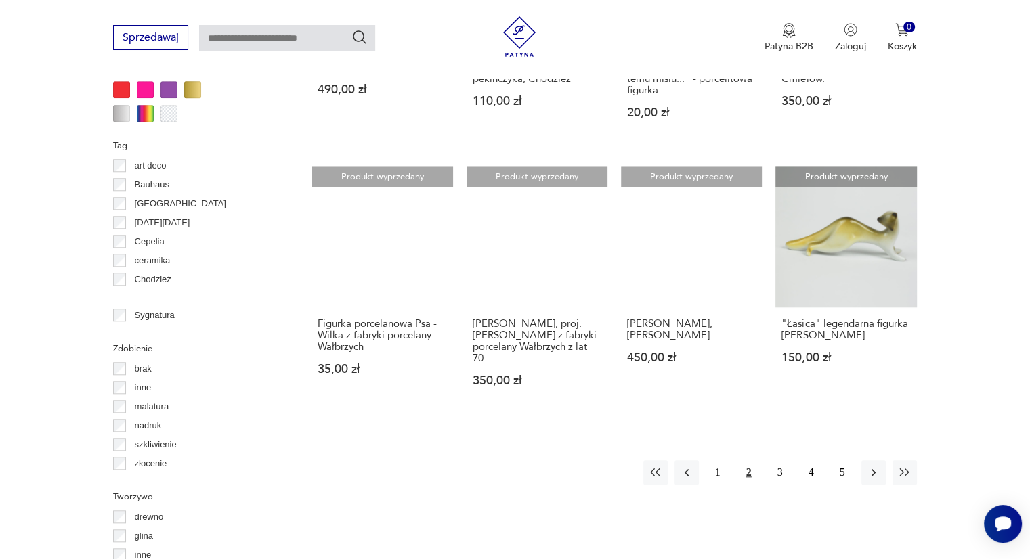
scroll to position [1230, 0]
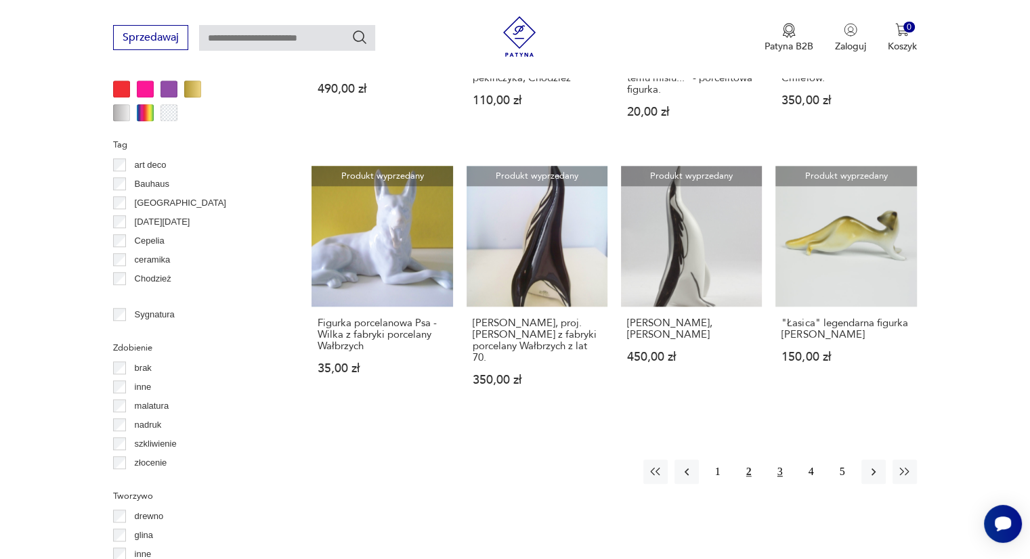
click at [777, 474] on button "3" at bounding box center [780, 472] width 24 height 24
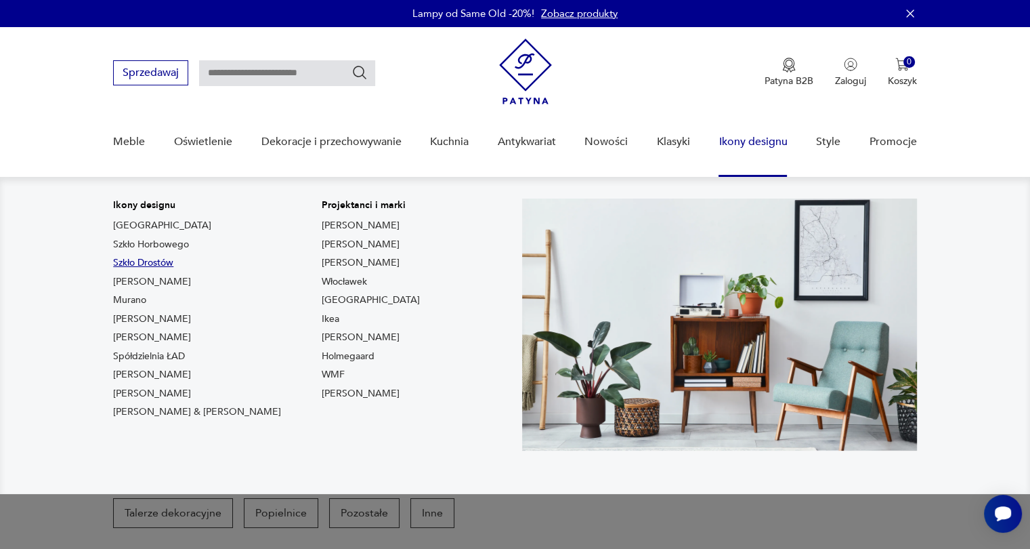
click at [116, 257] on link "Szkło Drostów" at bounding box center [143, 263] width 60 height 14
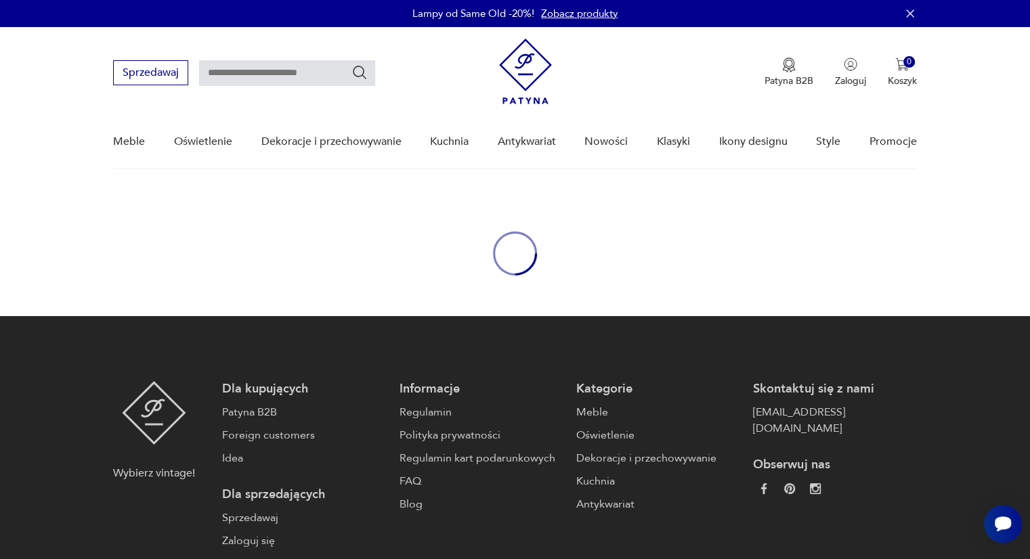
type input "*****"
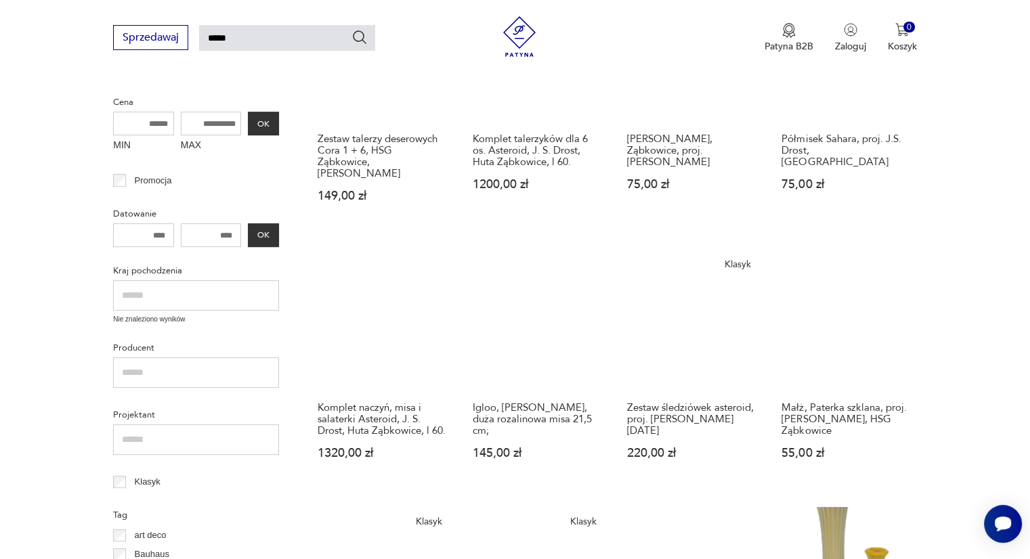
scroll to position [317, 0]
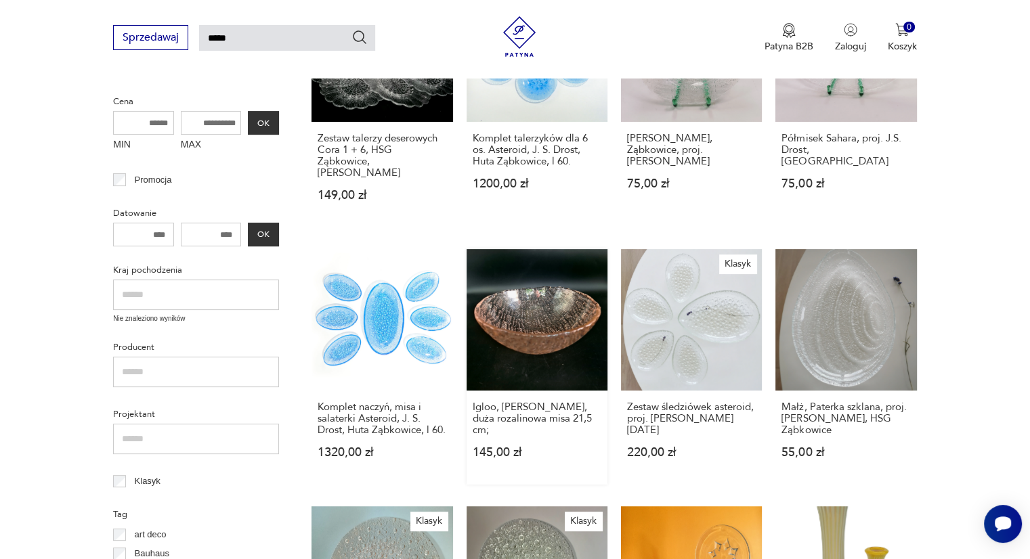
click at [538, 314] on link "Igloo, E. Trzewik - Drost, duża rozalinowa misa 21,5 cm; 145,00 zł" at bounding box center [537, 366] width 141 height 235
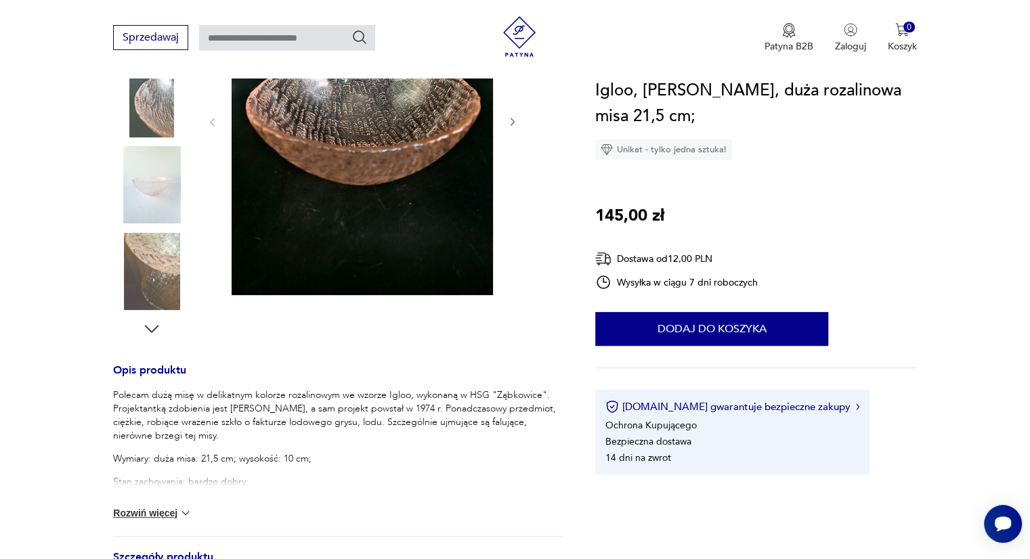
scroll to position [279, 0]
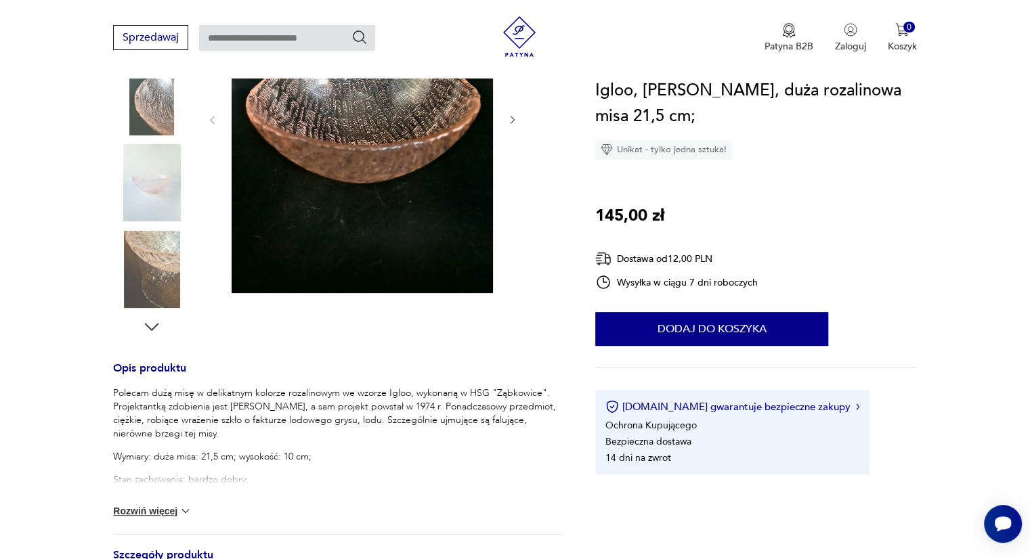
drag, startPoint x: 538, startPoint y: 314, endPoint x: 127, endPoint y: 509, distance: 455.9
click at [127, 509] on button "Rozwiń więcej" at bounding box center [152, 512] width 79 height 14
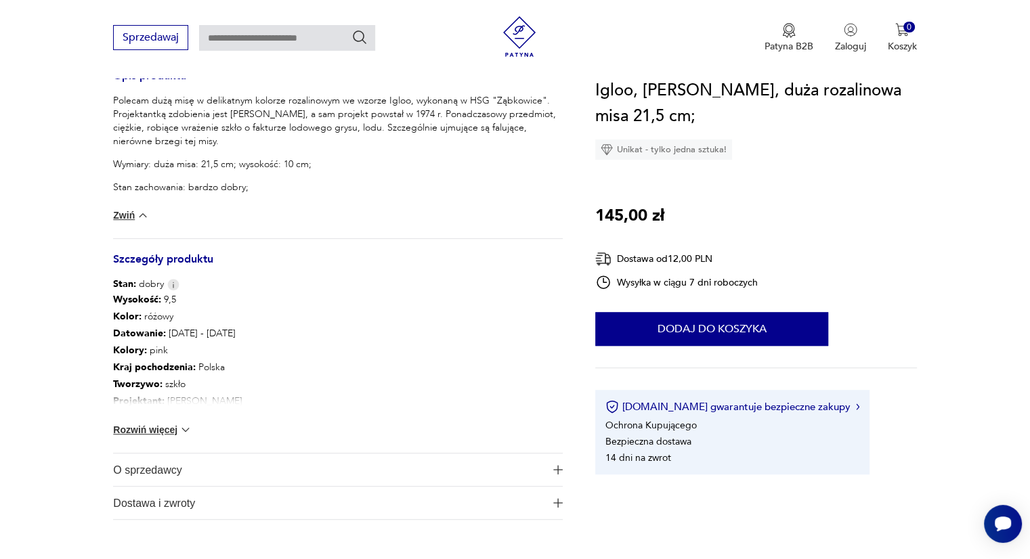
scroll to position [572, 0]
click at [158, 477] on span "O sprzedawcy" at bounding box center [328, 470] width 431 height 33
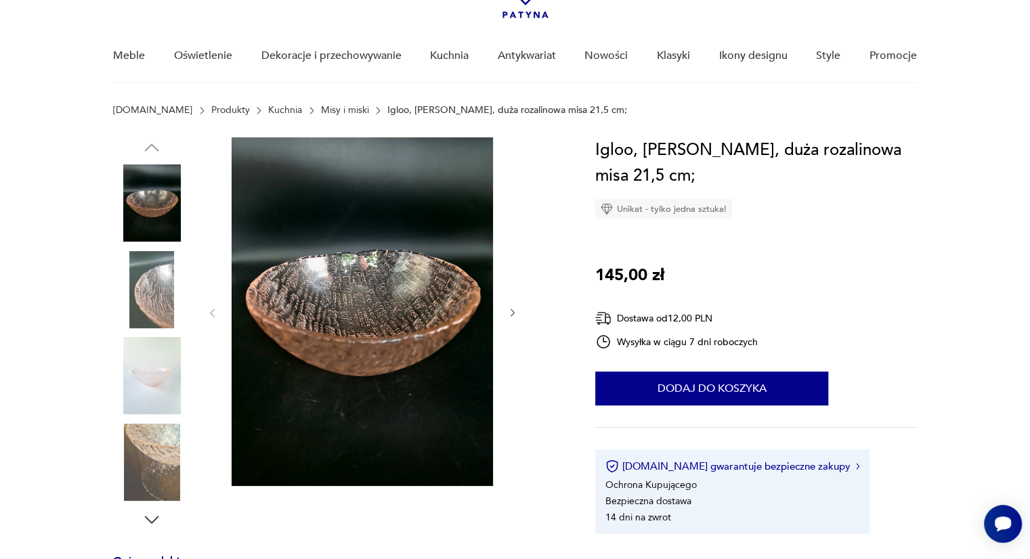
scroll to position [62, 0]
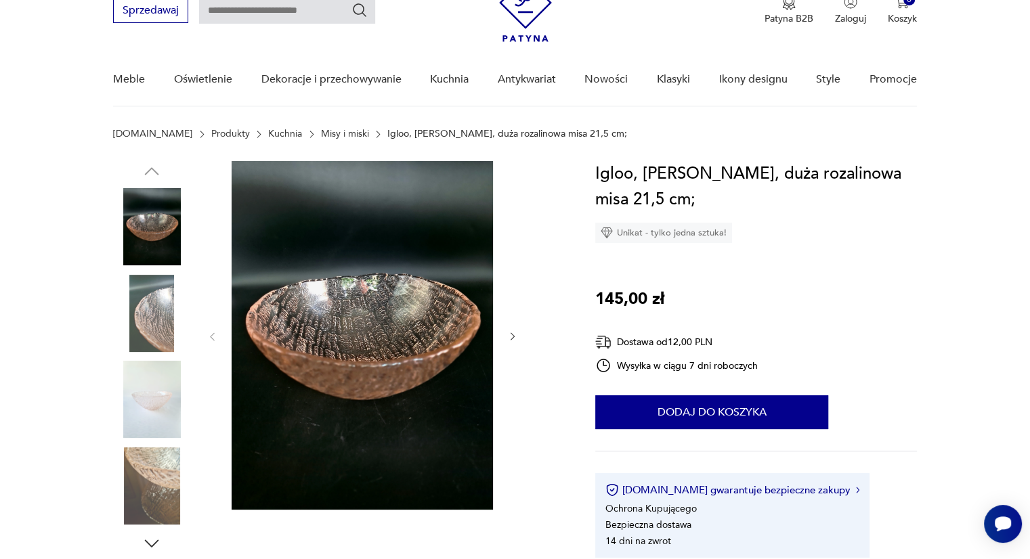
type input "*****"
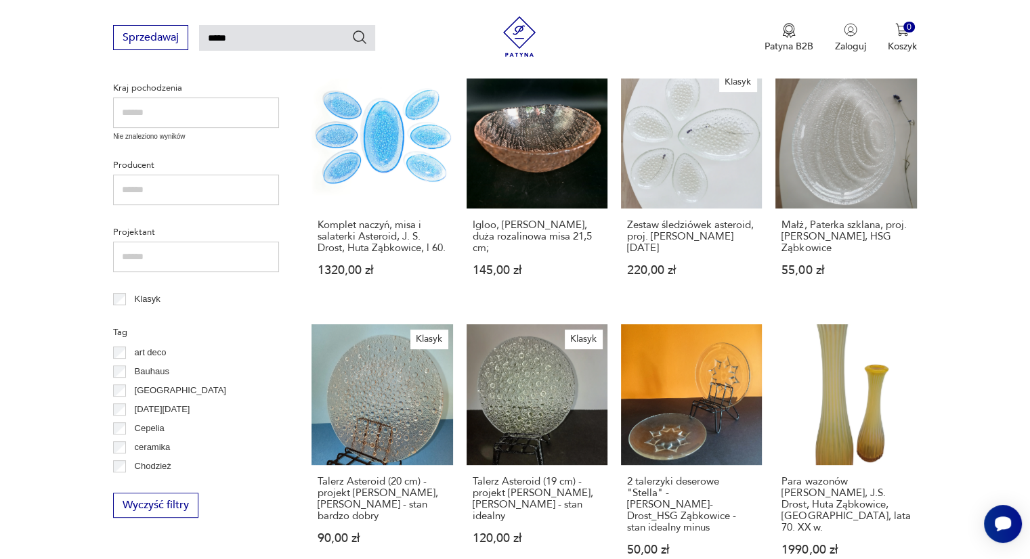
scroll to position [515, 0]
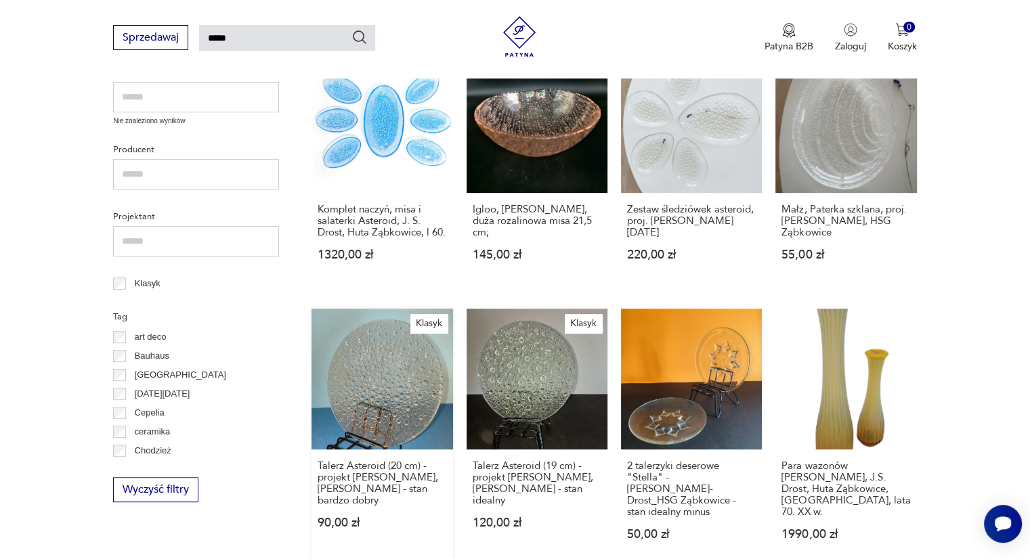
click at [379, 399] on link "Klasyk Talerz Asteroid (20 cm) - projekt Jan Drost, HSG Ząbkowice - stan bardzo…" at bounding box center [382, 438] width 141 height 258
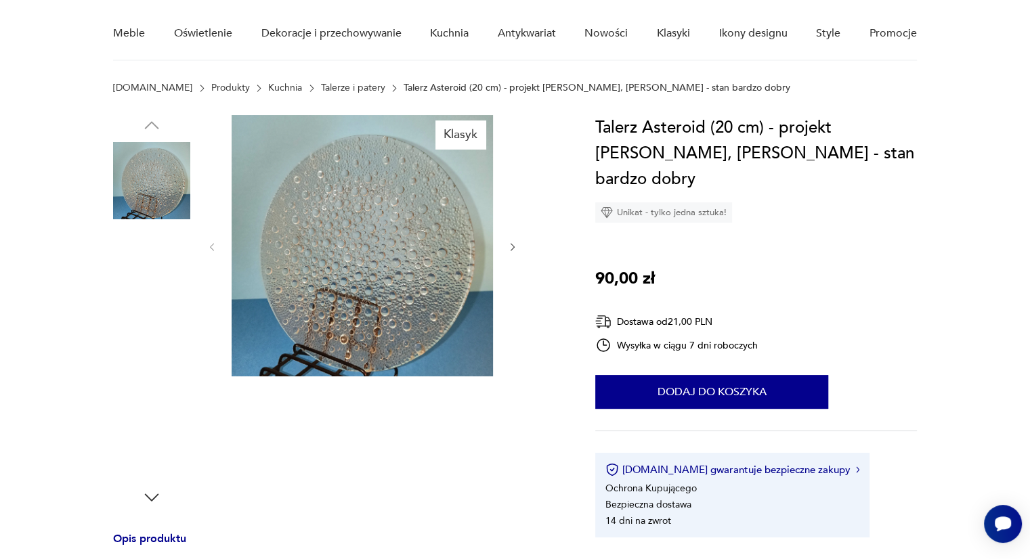
scroll to position [108, 0]
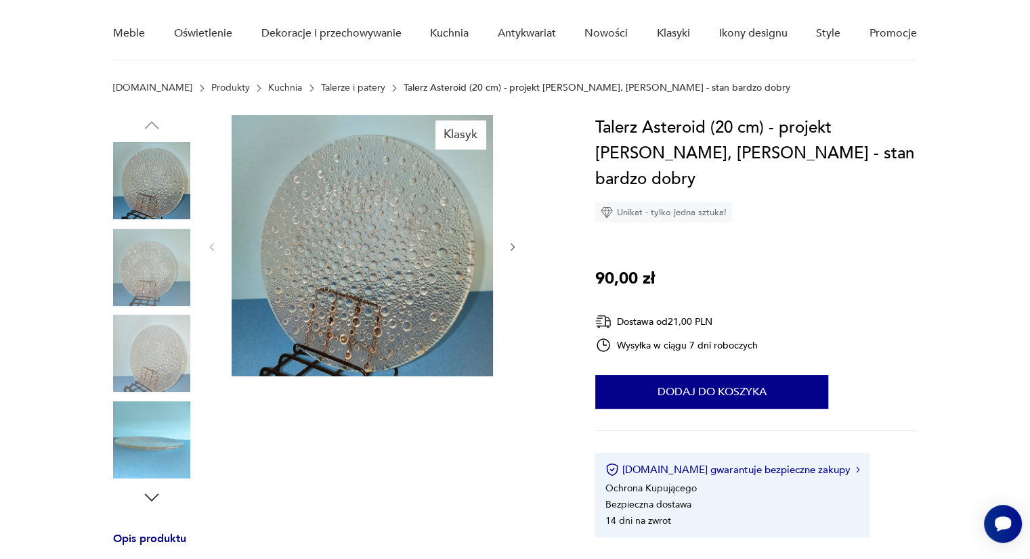
type input "*****"
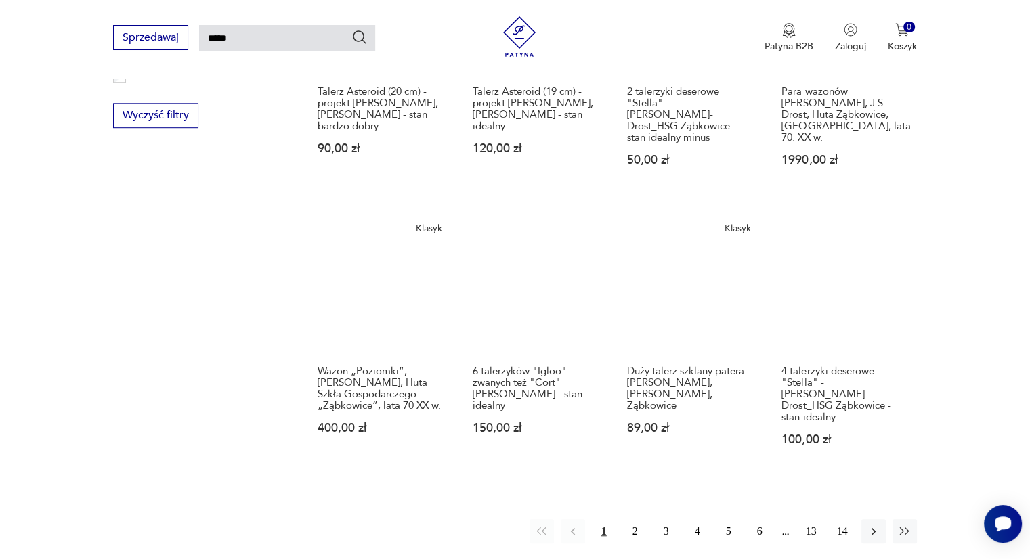
scroll to position [890, 0]
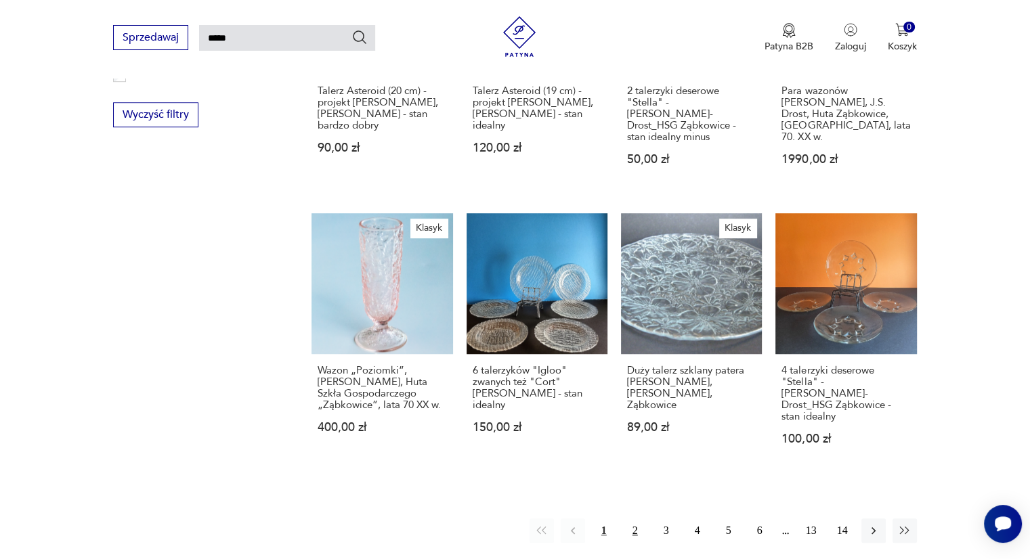
click at [632, 519] on button "2" at bounding box center [635, 531] width 24 height 24
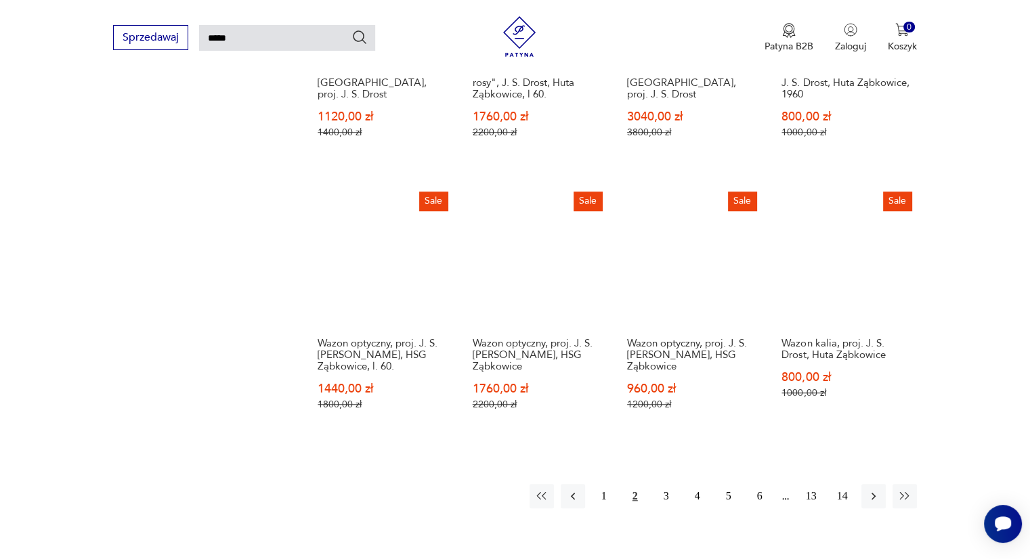
scroll to position [950, 0]
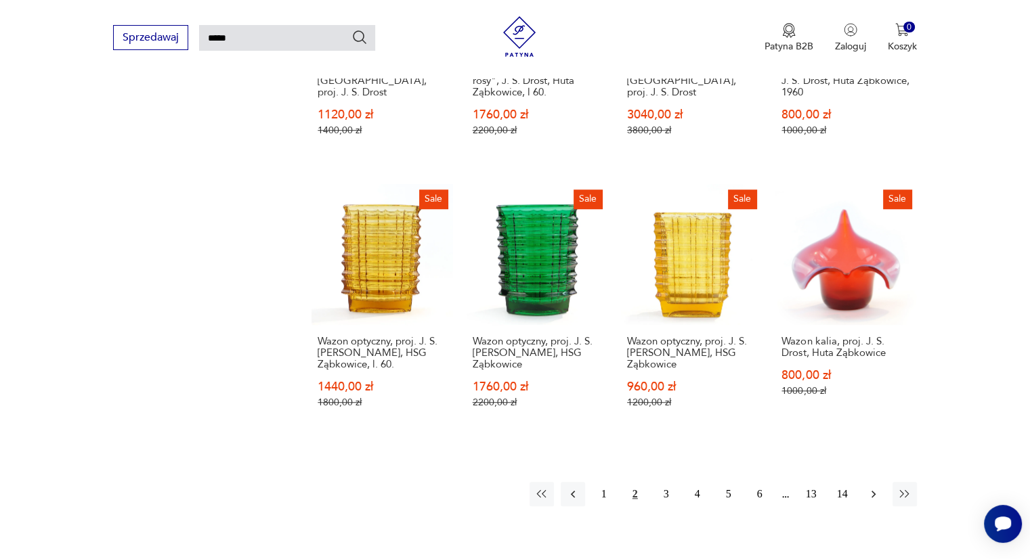
click at [874, 490] on icon "button" at bounding box center [874, 495] width 14 height 14
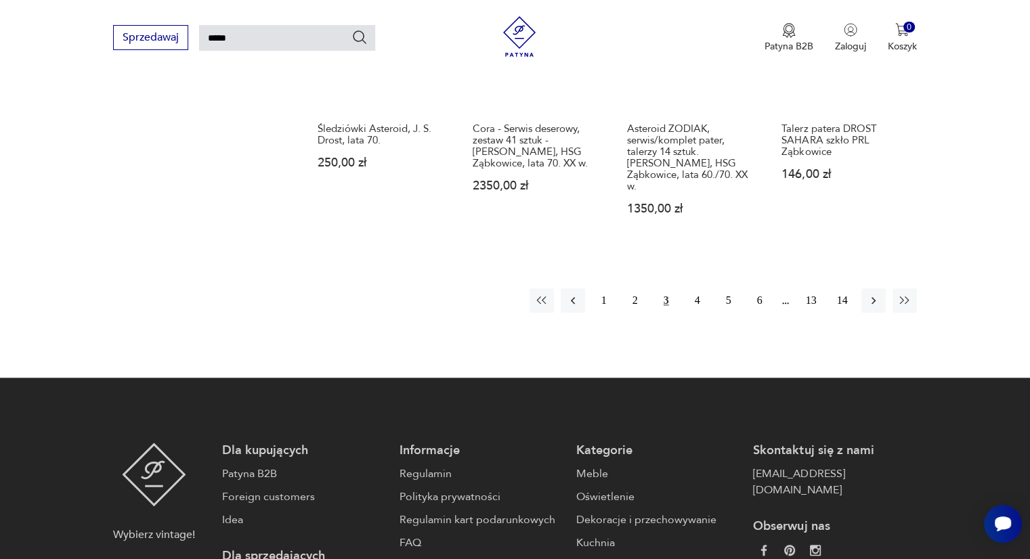
scroll to position [1144, 0]
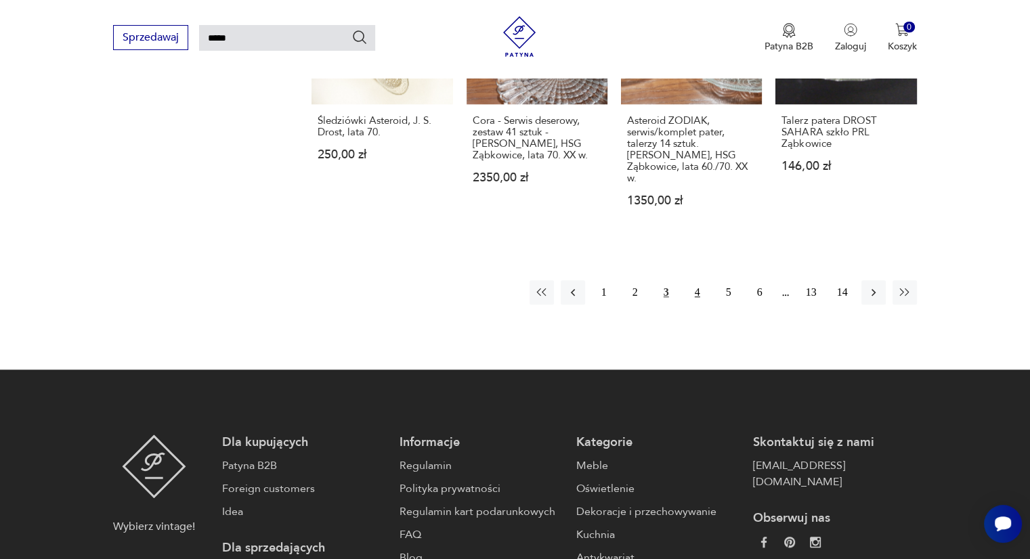
click at [693, 280] on button "4" at bounding box center [697, 292] width 24 height 24
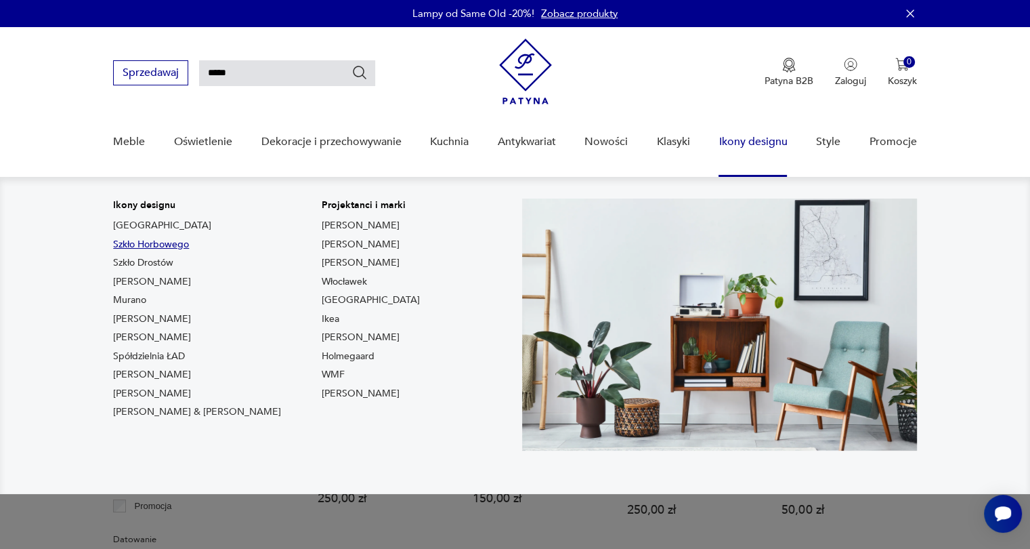
click at [154, 244] on link "Szkło Horbowego" at bounding box center [151, 245] width 76 height 14
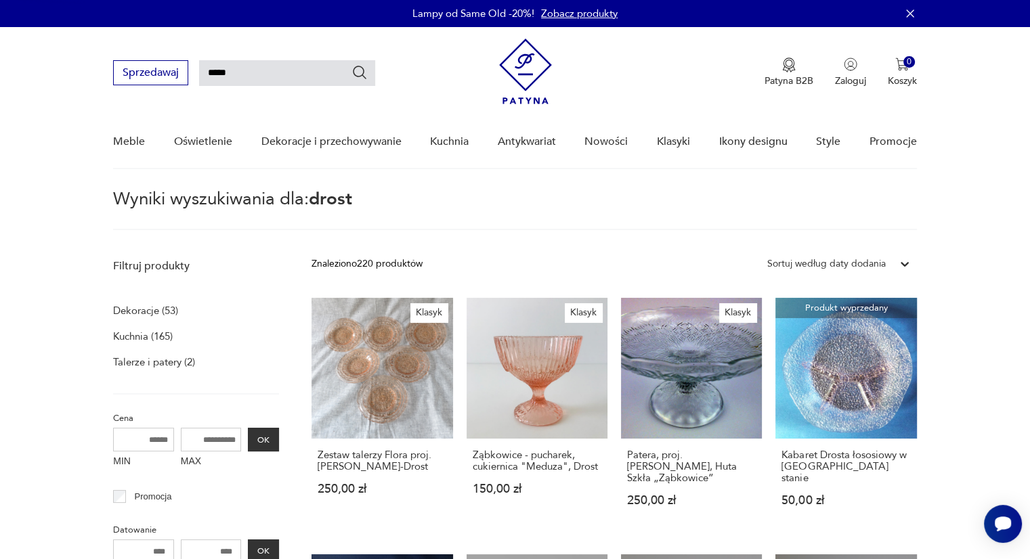
type input "*******"
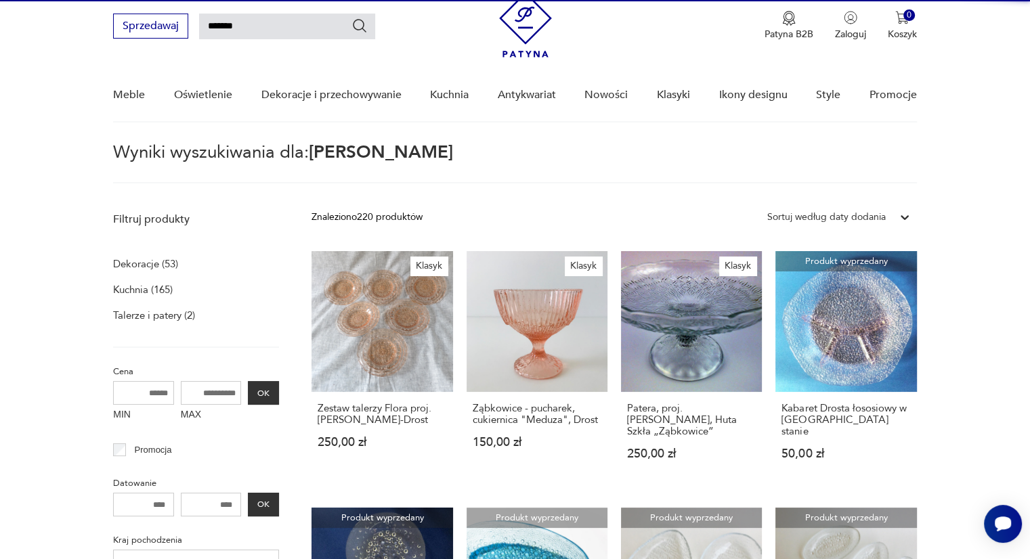
scroll to position [48, 0]
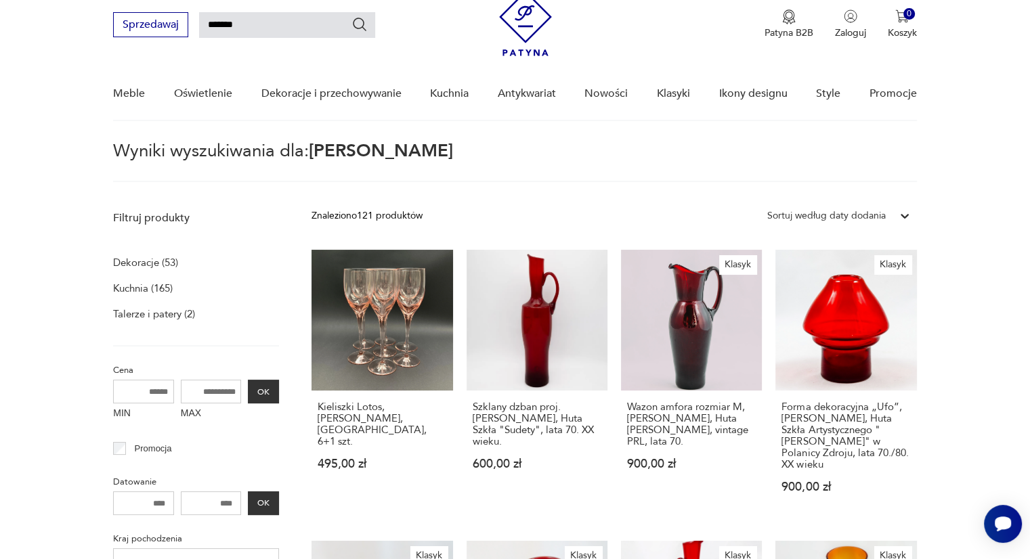
drag, startPoint x: 154, startPoint y: 244, endPoint x: 22, endPoint y: 326, distance: 156.0
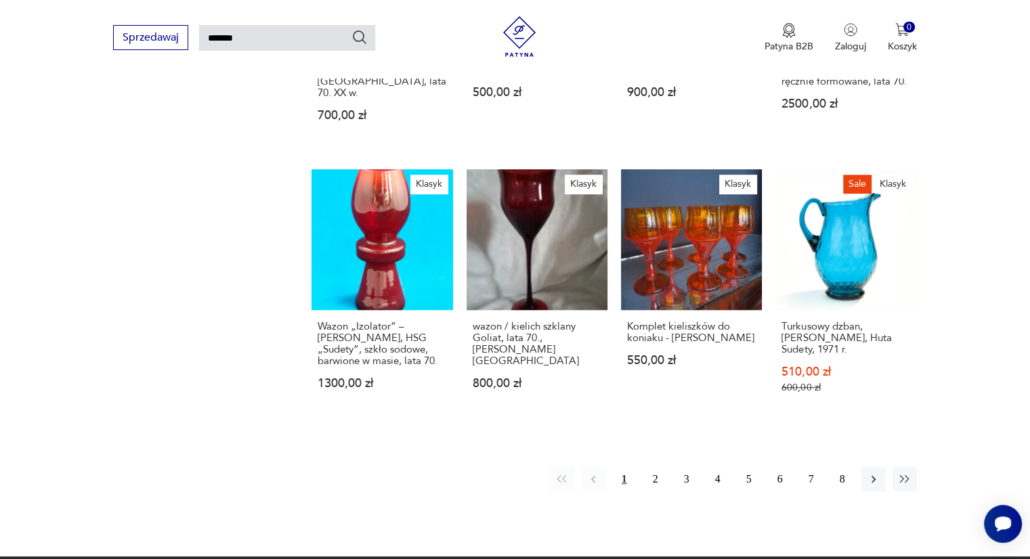
scroll to position [983, 0]
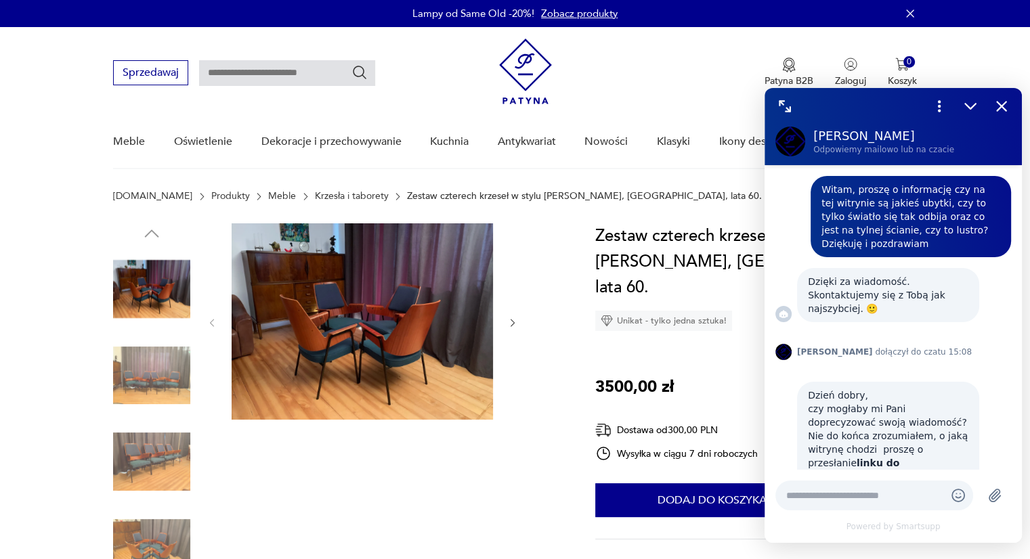
scroll to position [568, 0]
